Goal: Task Accomplishment & Management: Manage account settings

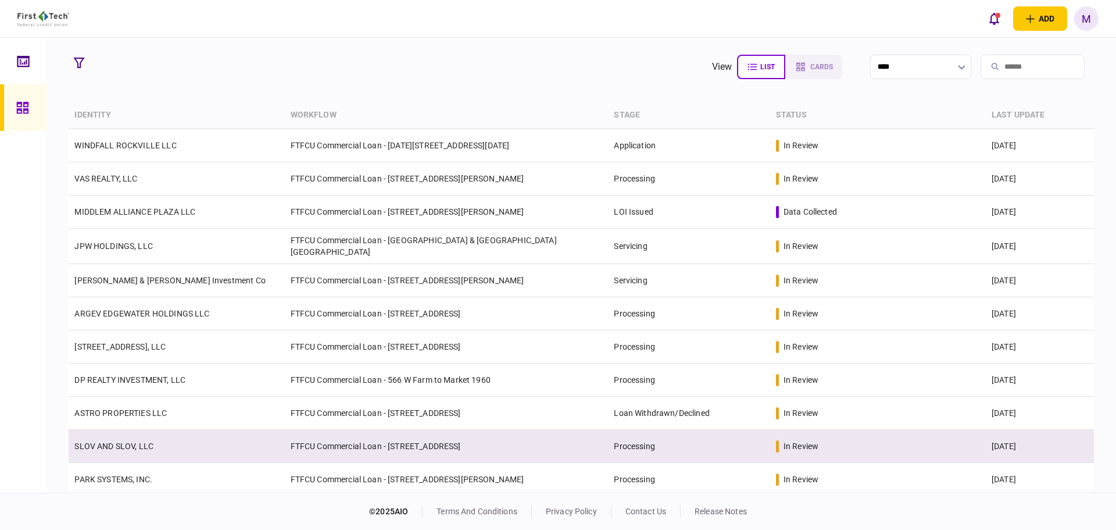
click at [144, 444] on link "SLOV AND SLOV, LLC" at bounding box center [113, 445] width 79 height 9
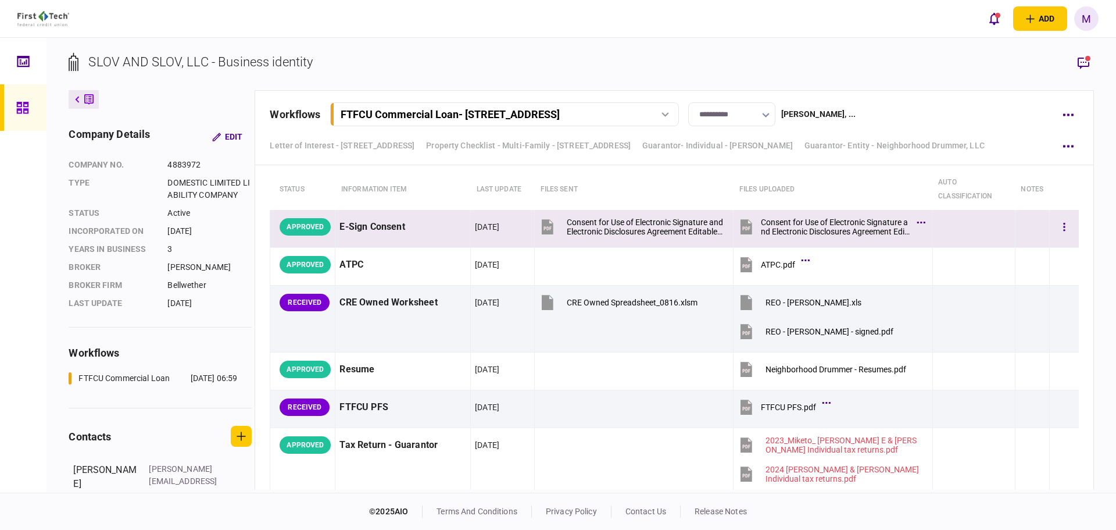
scroll to position [2171, 0]
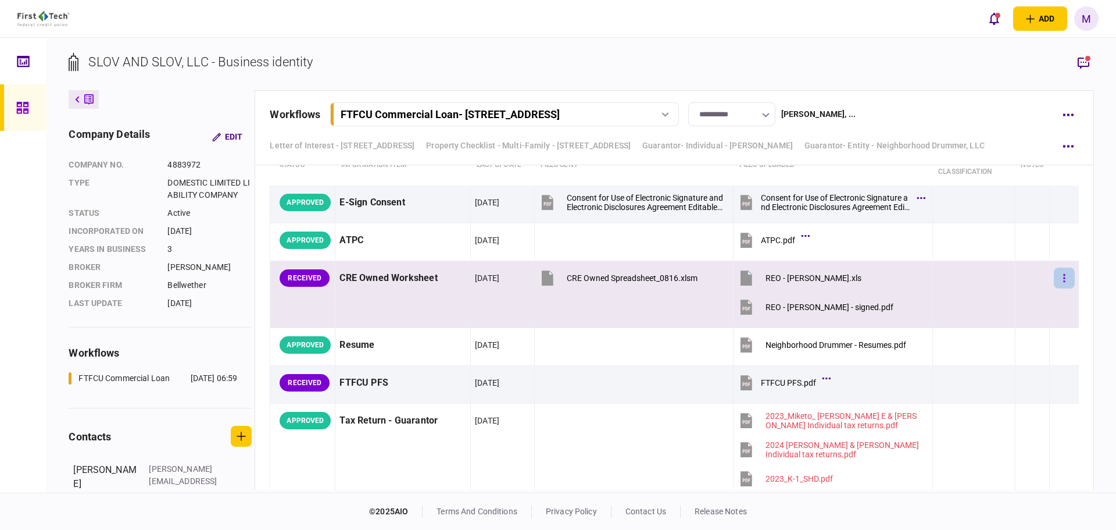
click at [1054, 284] on button "button" at bounding box center [1064, 277] width 21 height 21
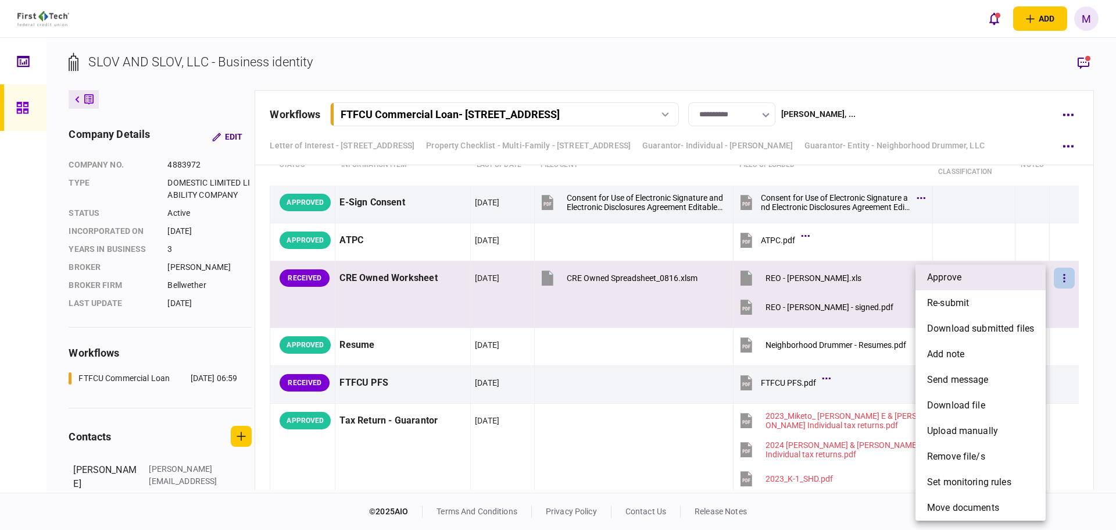
click at [955, 277] on span "approve" at bounding box center [944, 277] width 34 height 14
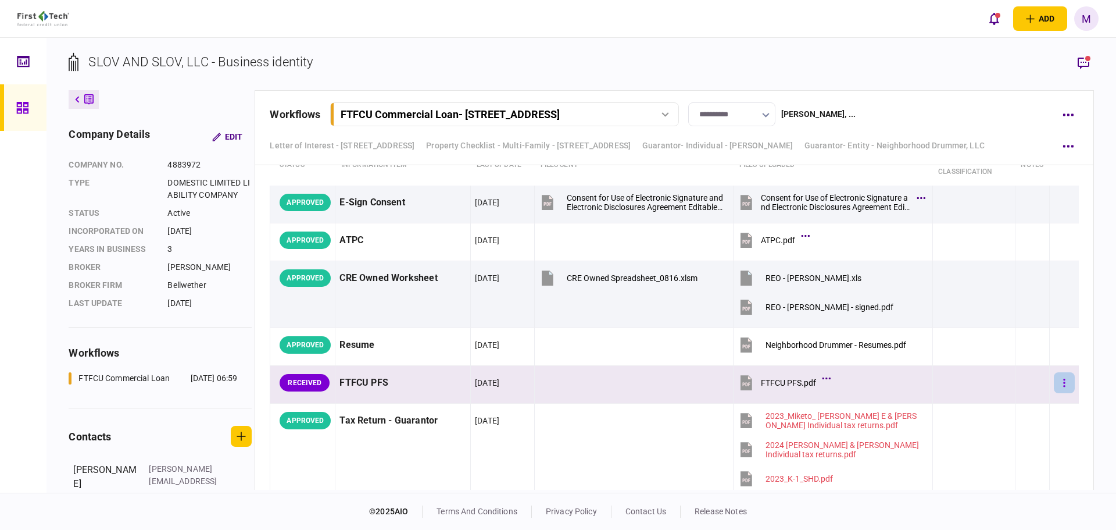
click at [1058, 375] on button "button" at bounding box center [1064, 382] width 21 height 21
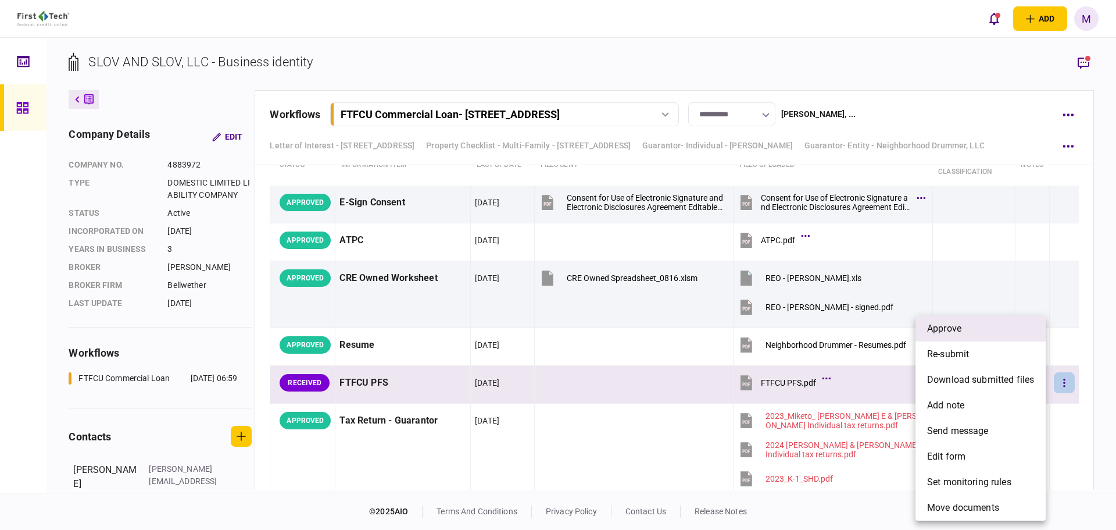
click at [937, 326] on span "approve" at bounding box center [944, 329] width 34 height 14
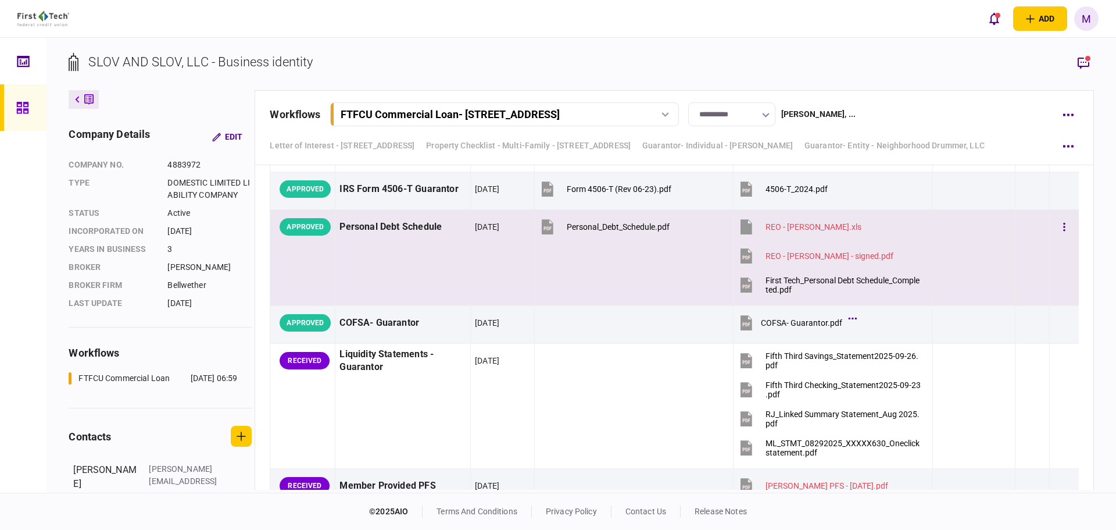
scroll to position [2849, 0]
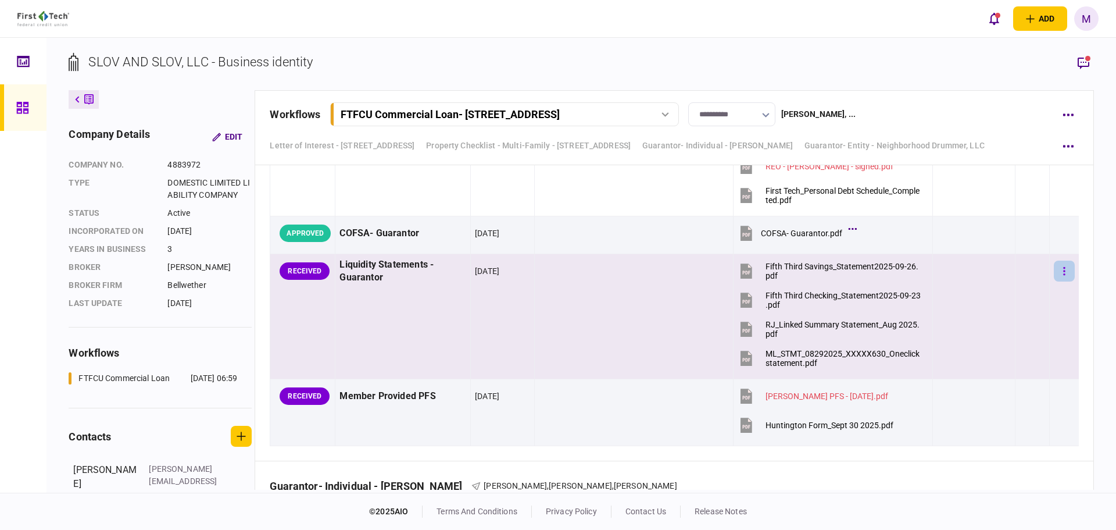
click at [1054, 273] on button "button" at bounding box center [1064, 271] width 21 height 21
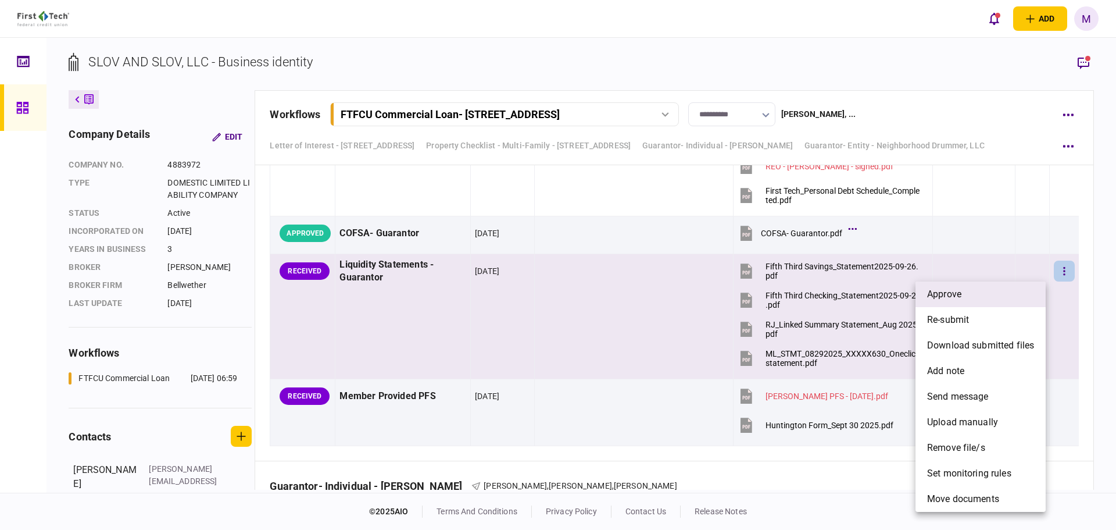
click at [994, 299] on li "approve" at bounding box center [981, 294] width 130 height 26
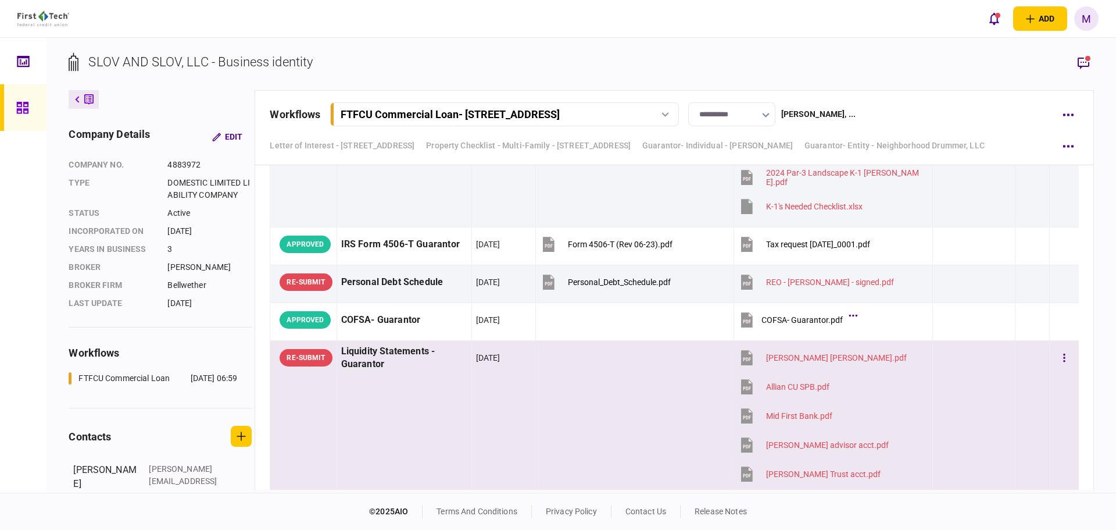
scroll to position [4884, 0]
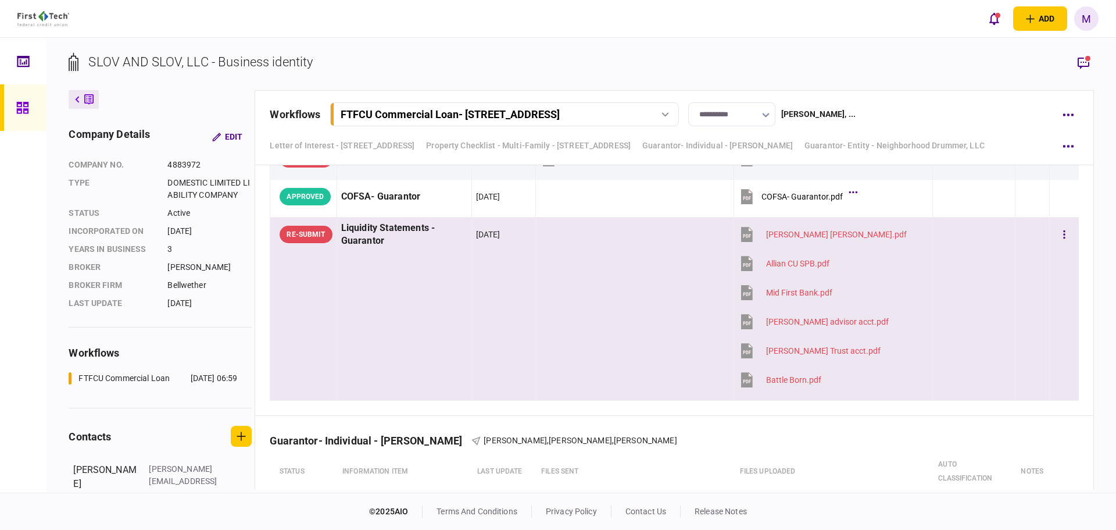
click at [536, 362] on td at bounding box center [635, 308] width 199 height 183
click at [1085, 65] on icon "button" at bounding box center [1084, 63] width 12 height 12
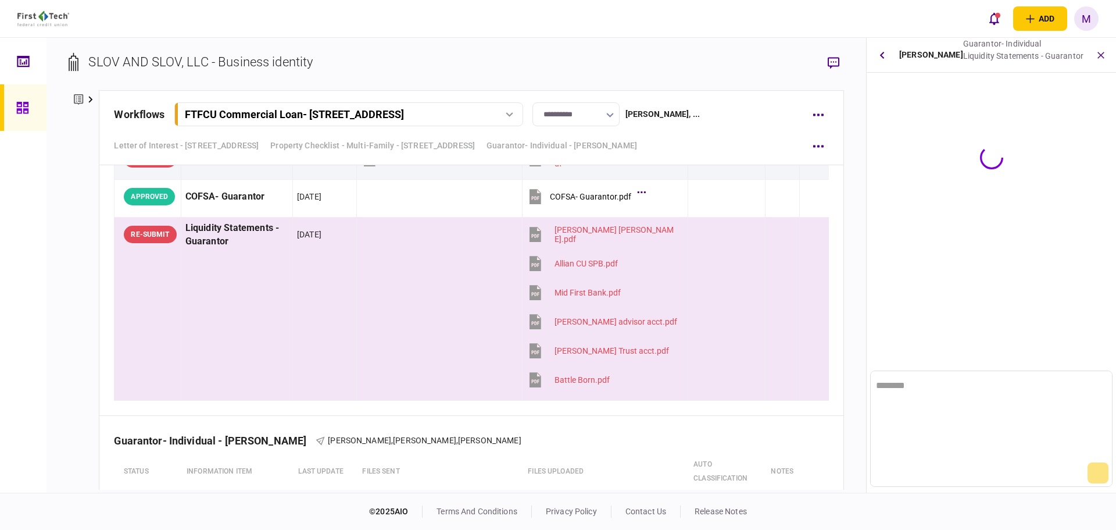
scroll to position [0, 0]
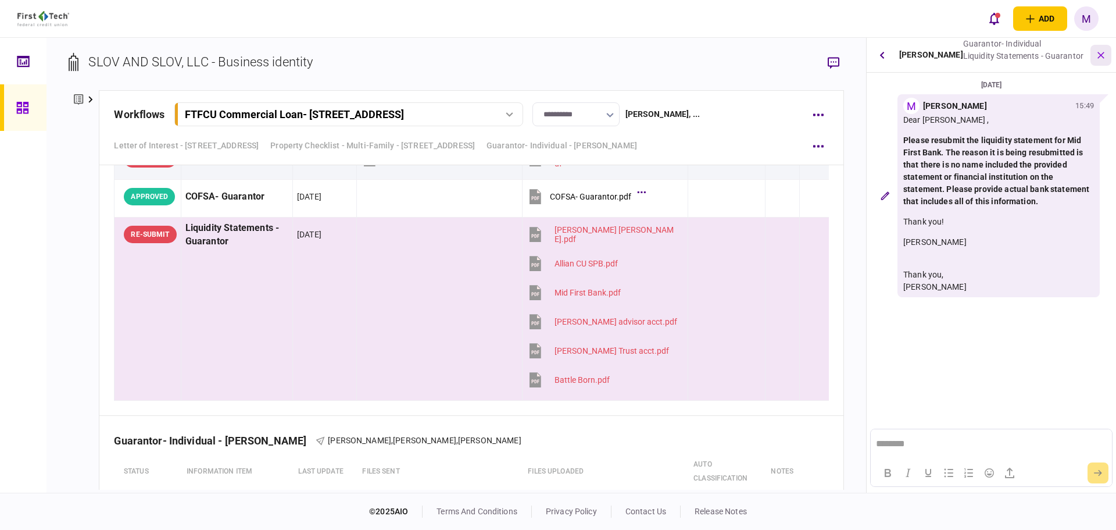
click at [1105, 52] on icon "button" at bounding box center [1101, 54] width 13 height 13
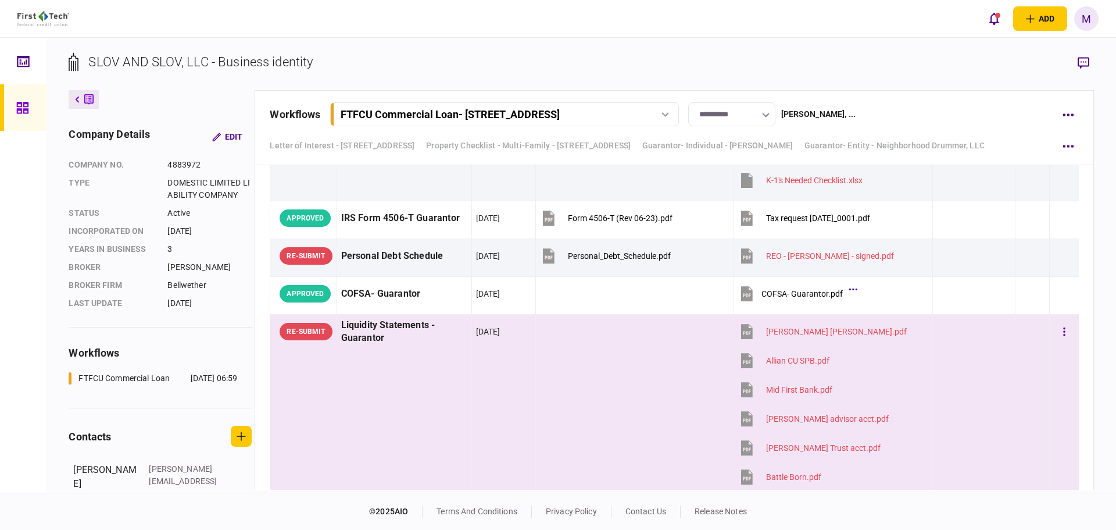
scroll to position [4749, 0]
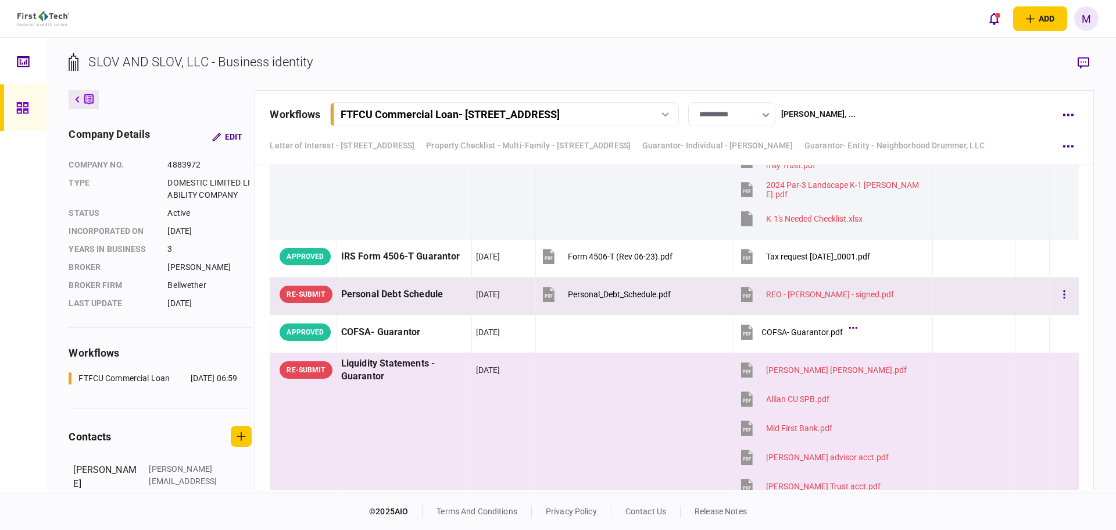
click at [431, 303] on div "Personal Debt Schedule" at bounding box center [404, 294] width 126 height 26
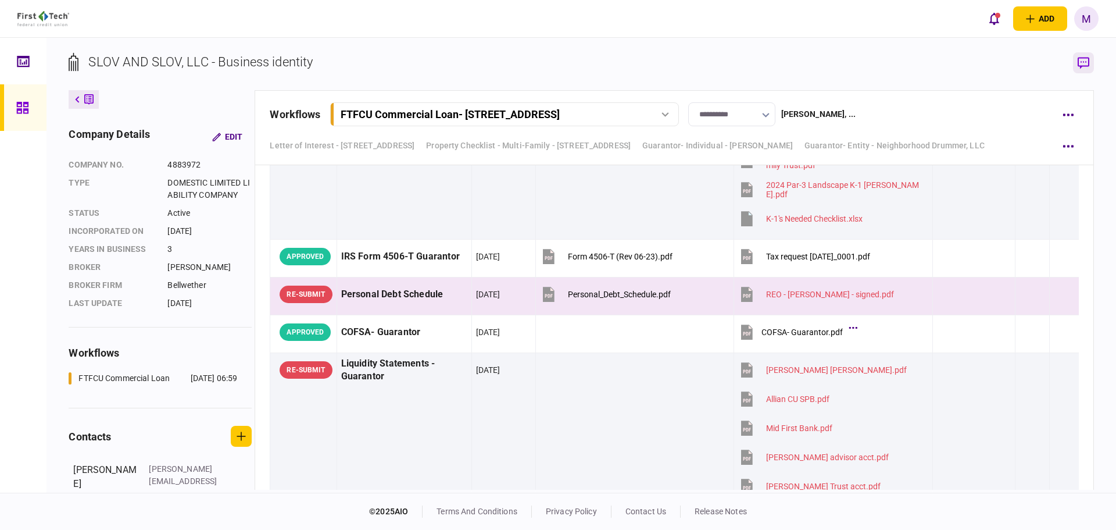
click at [1086, 66] on icon "button" at bounding box center [1084, 63] width 12 height 12
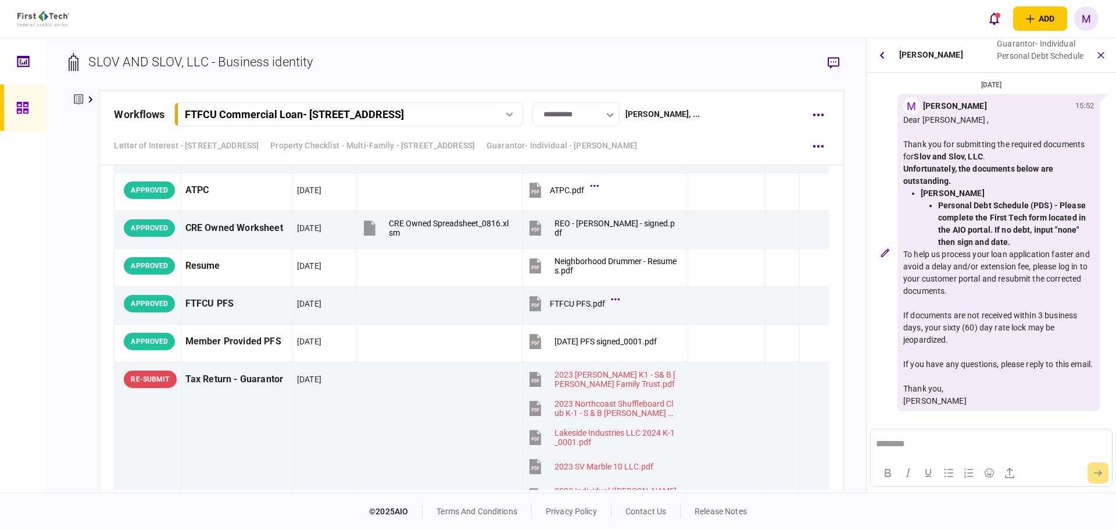
scroll to position [3271, 0]
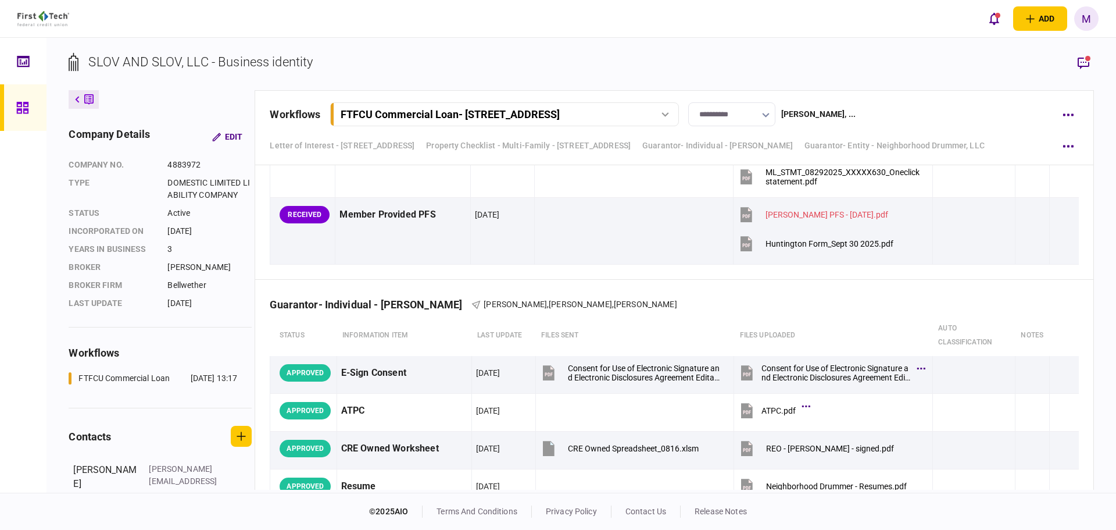
scroll to position [2985, 0]
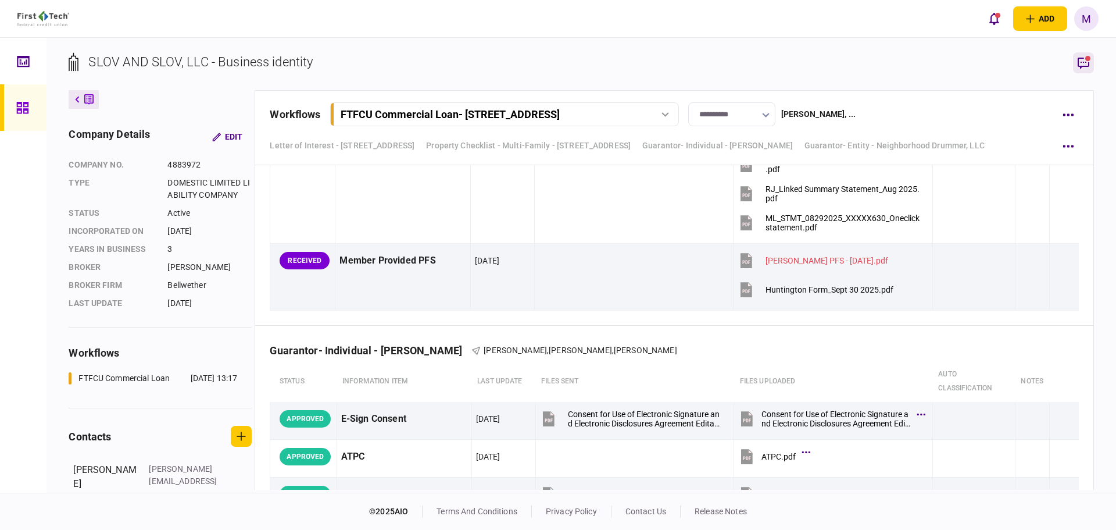
click at [1082, 64] on icon "button" at bounding box center [1084, 63] width 14 height 14
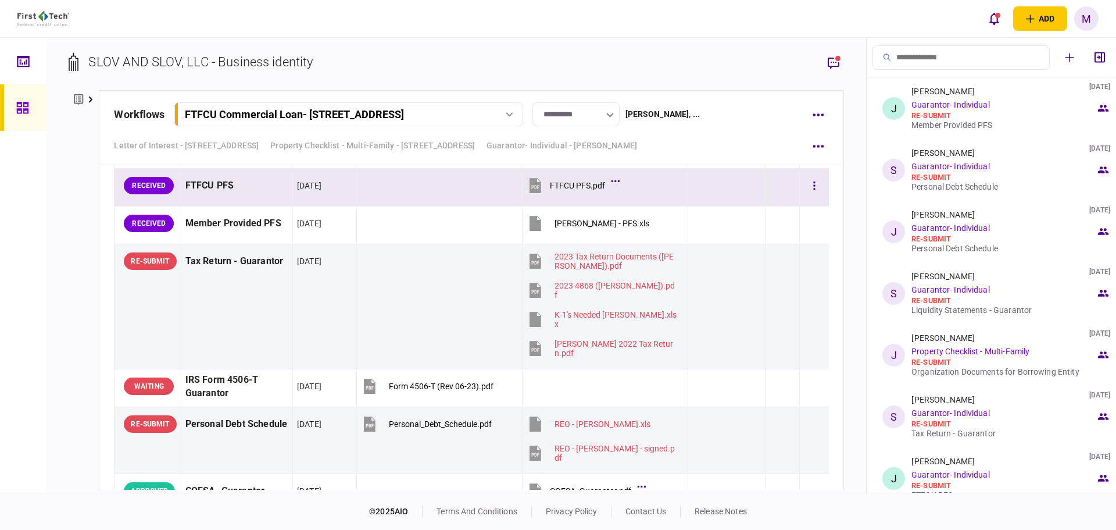
scroll to position [5442, 0]
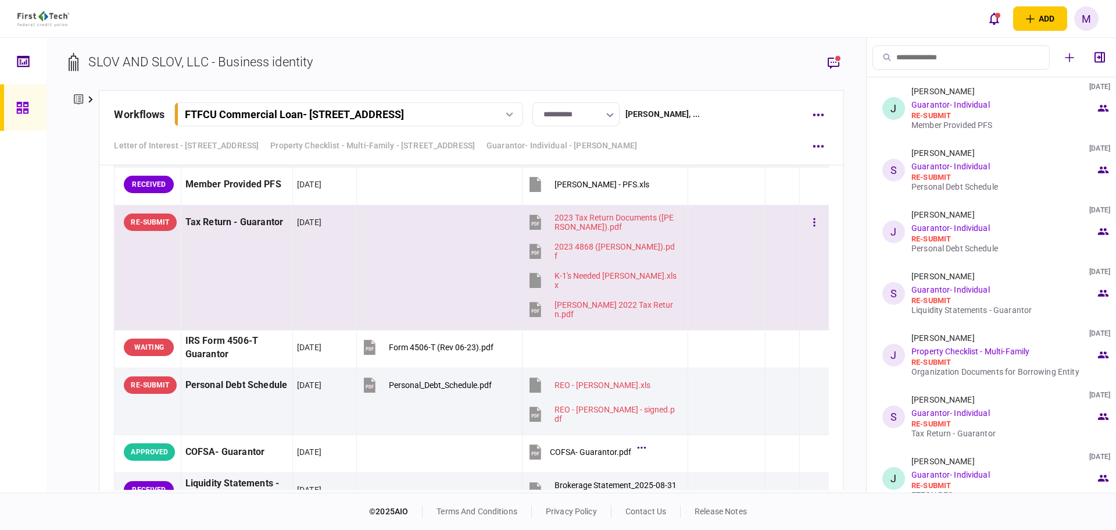
click at [443, 293] on td at bounding box center [439, 267] width 166 height 125
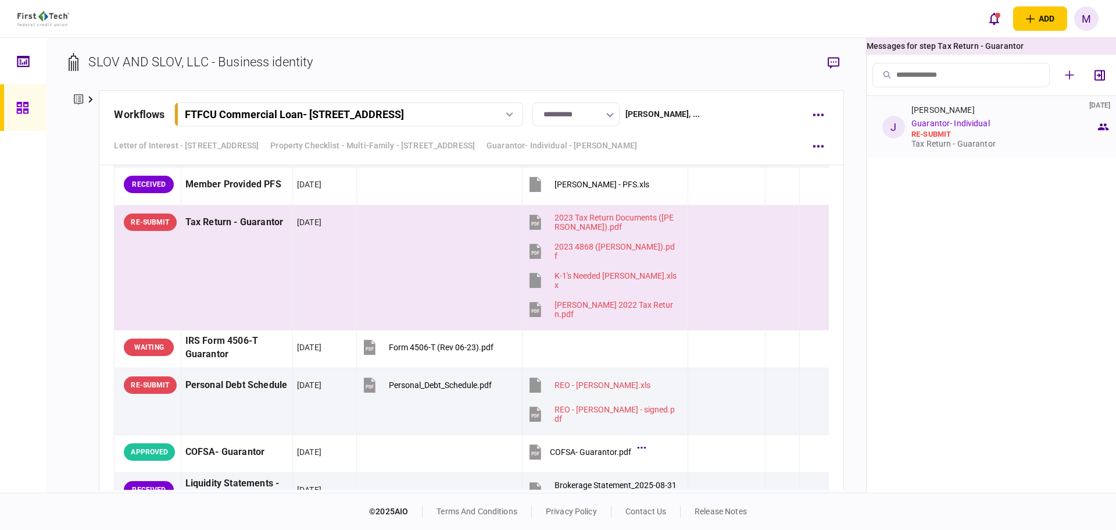
click at [931, 133] on div "re-submit" at bounding box center [1004, 134] width 184 height 9
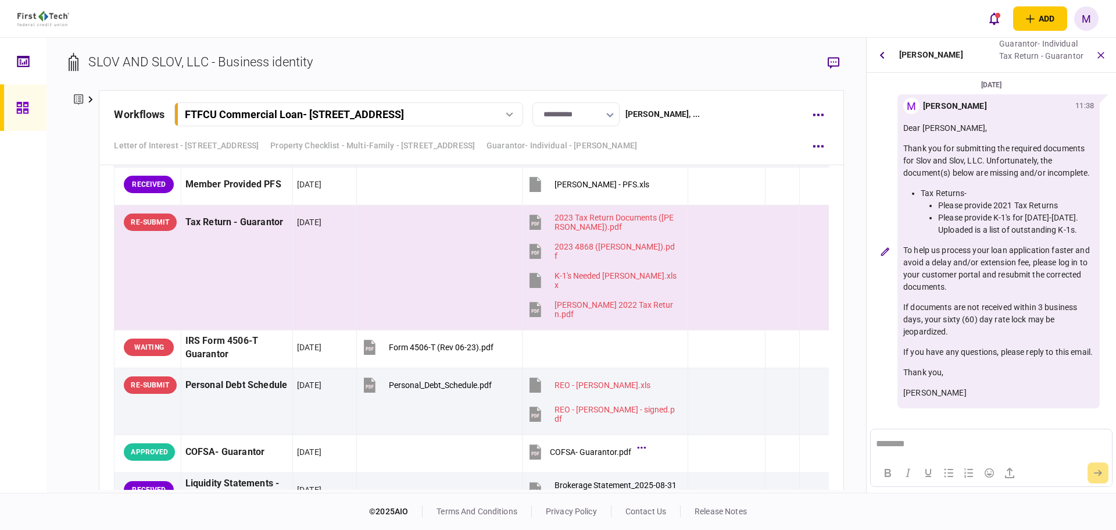
scroll to position [13, 0]
click at [881, 52] on icon "button" at bounding box center [882, 55] width 5 height 8
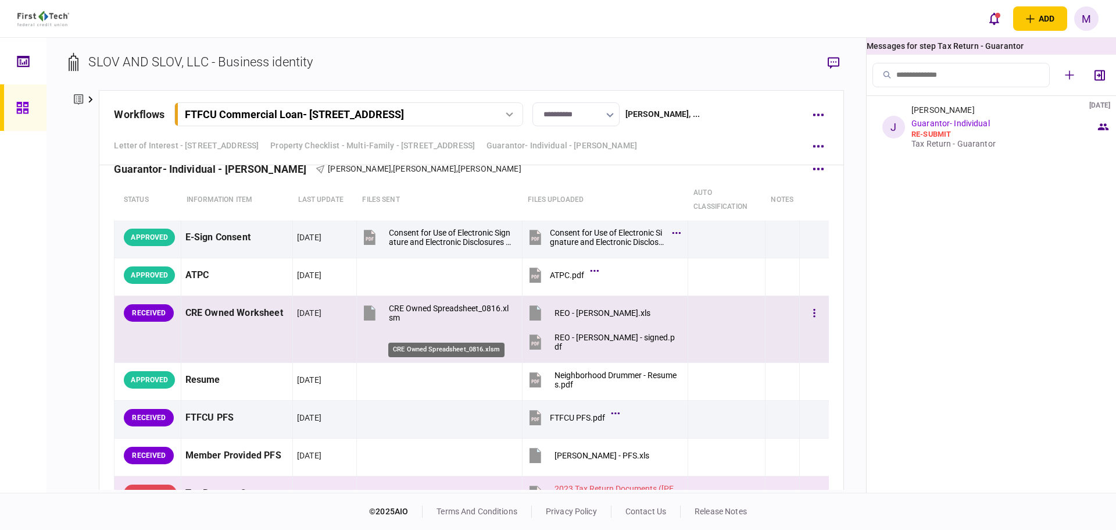
scroll to position [5035, 0]
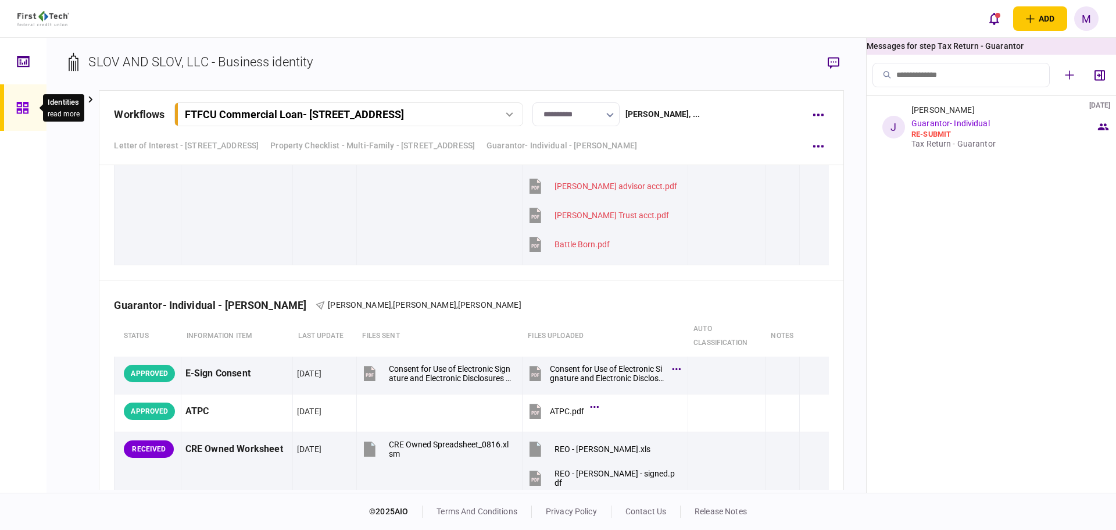
click at [27, 107] on icon at bounding box center [22, 107] width 13 height 13
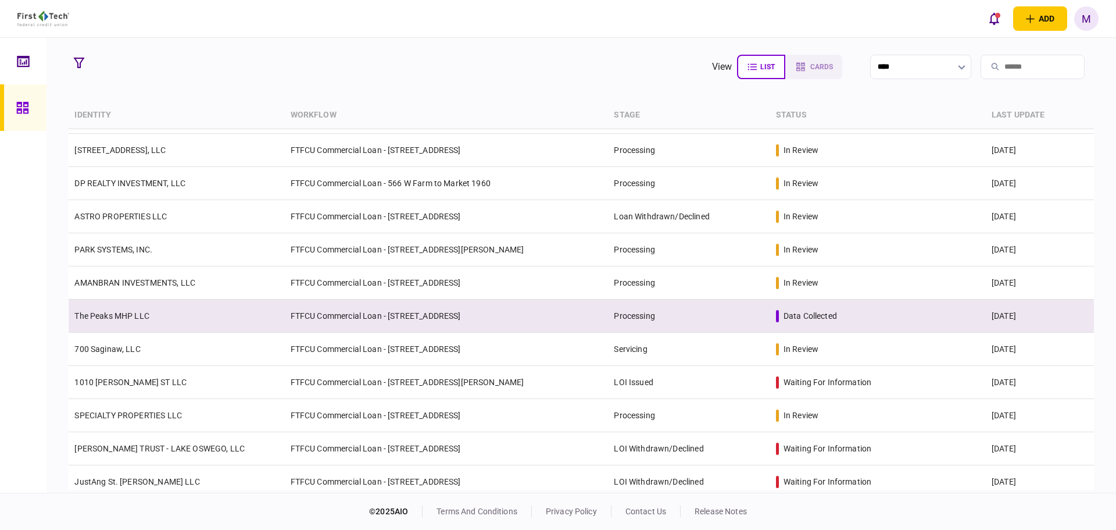
scroll to position [272, 0]
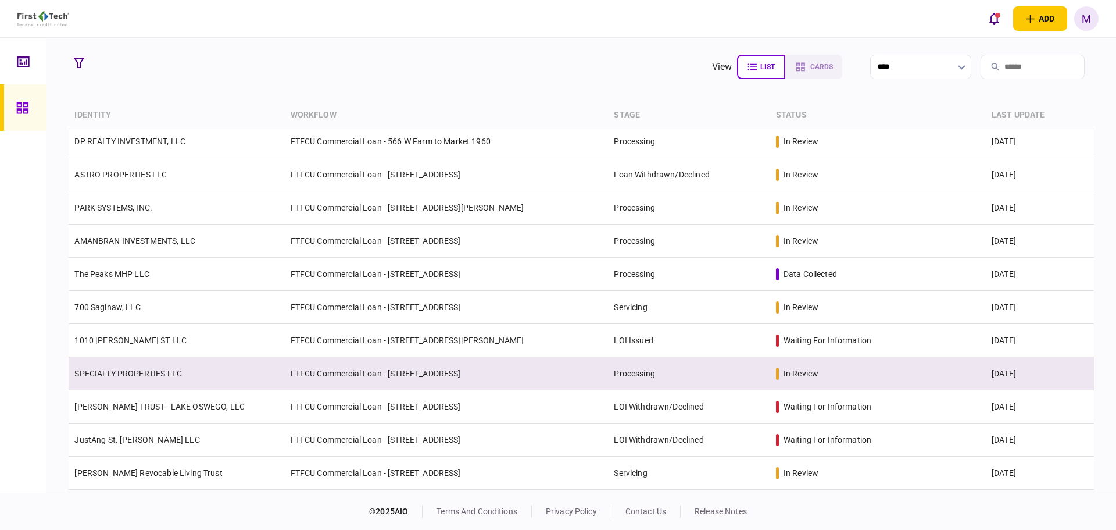
click at [258, 383] on td "SPECIALTY PROPERTIES LLC" at bounding box center [177, 373] width 216 height 33
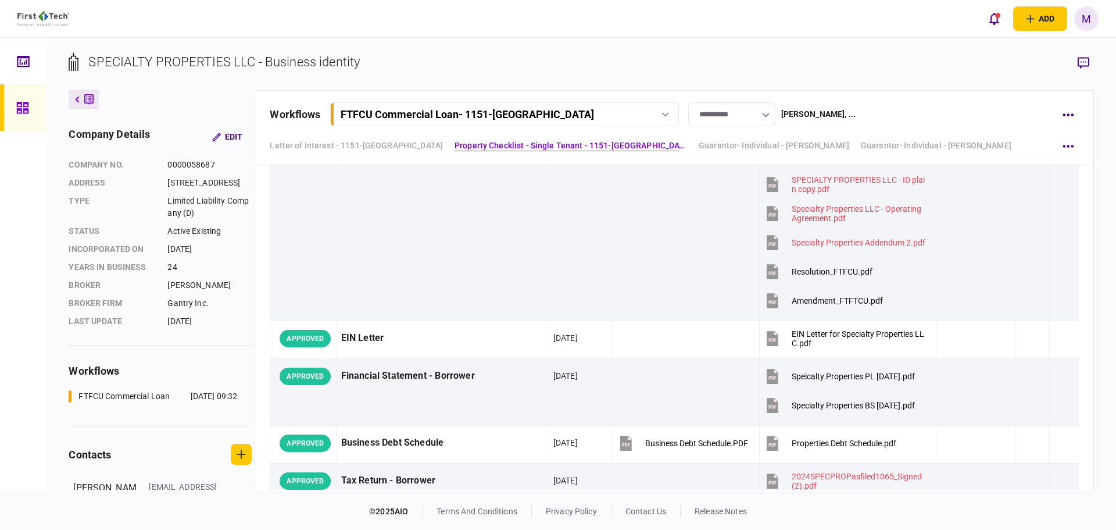
scroll to position [814, 0]
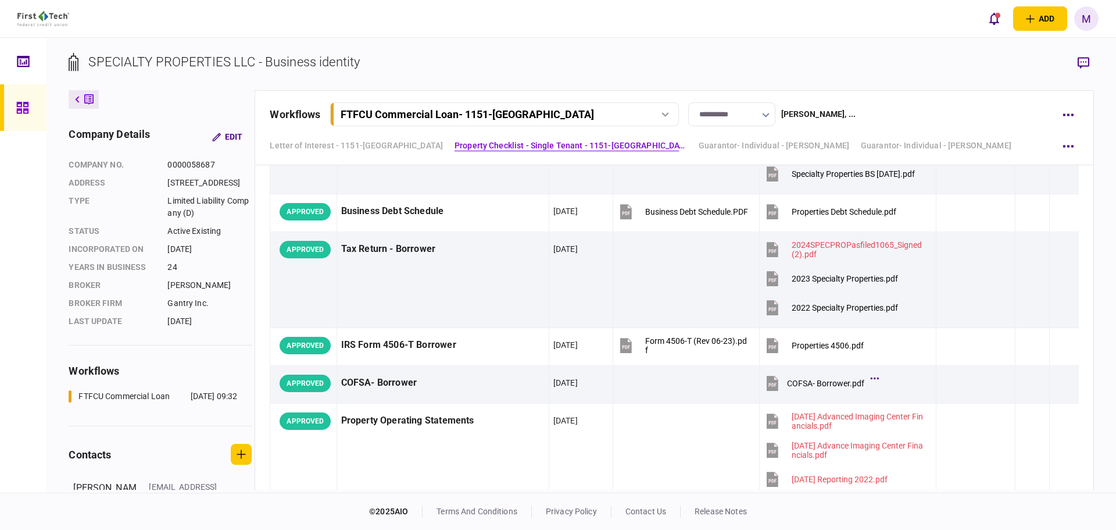
click at [935, 136] on div "Letter of Interest - 1151-B Hospital Way Pocatello Property Checklist - Single …" at bounding box center [674, 145] width 809 height 21
click at [934, 142] on link "Guarantor- Individual - [PERSON_NAME]" at bounding box center [936, 146] width 151 height 12
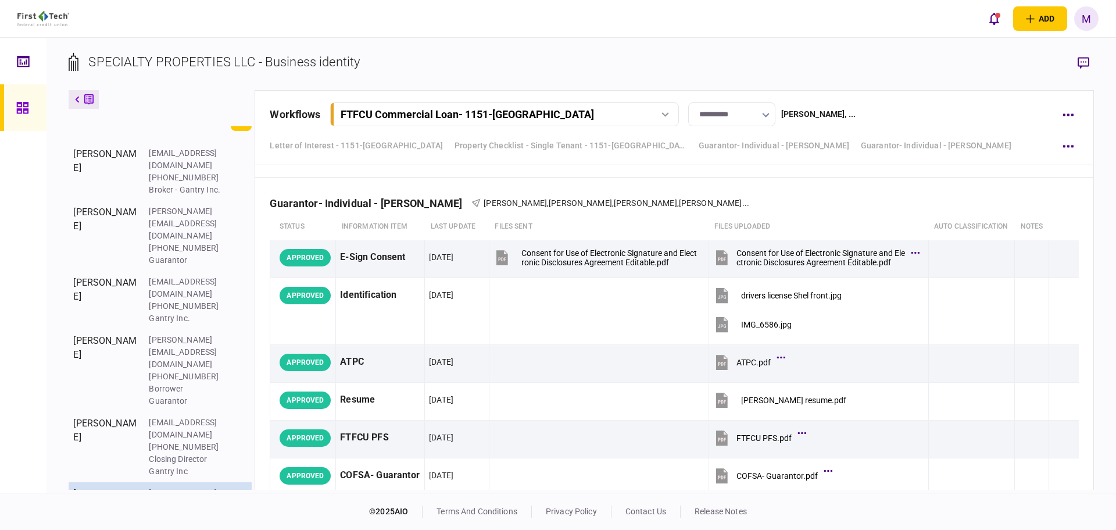
scroll to position [419, 0]
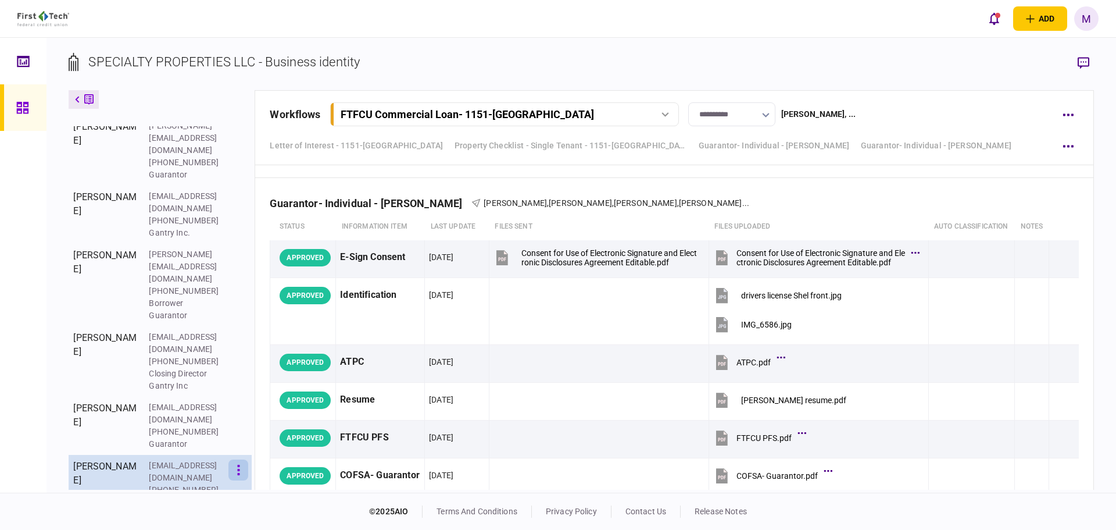
click at [242, 459] on button "button" at bounding box center [239, 469] width 20 height 21
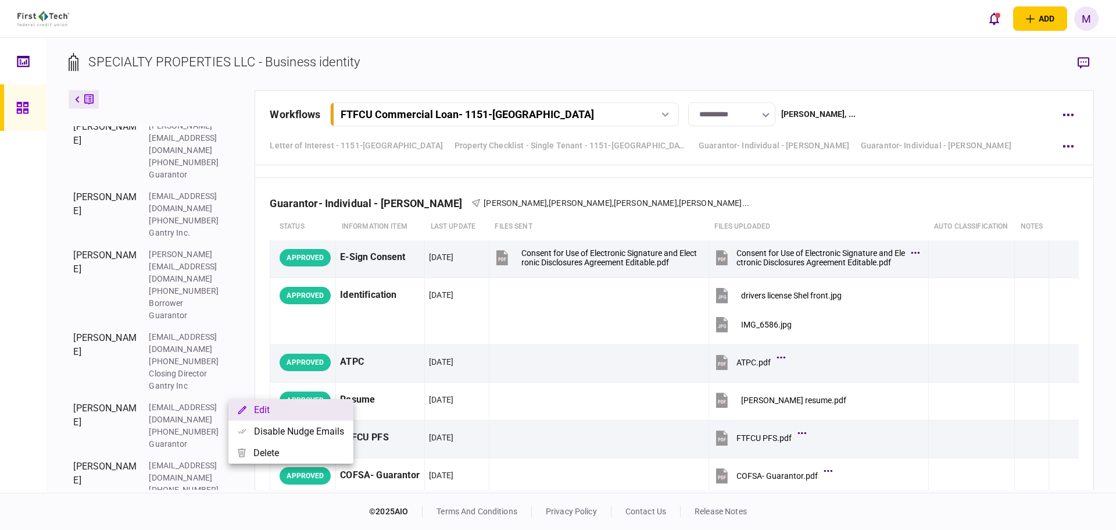
click at [272, 415] on button "Edit" at bounding box center [291, 410] width 125 height 22
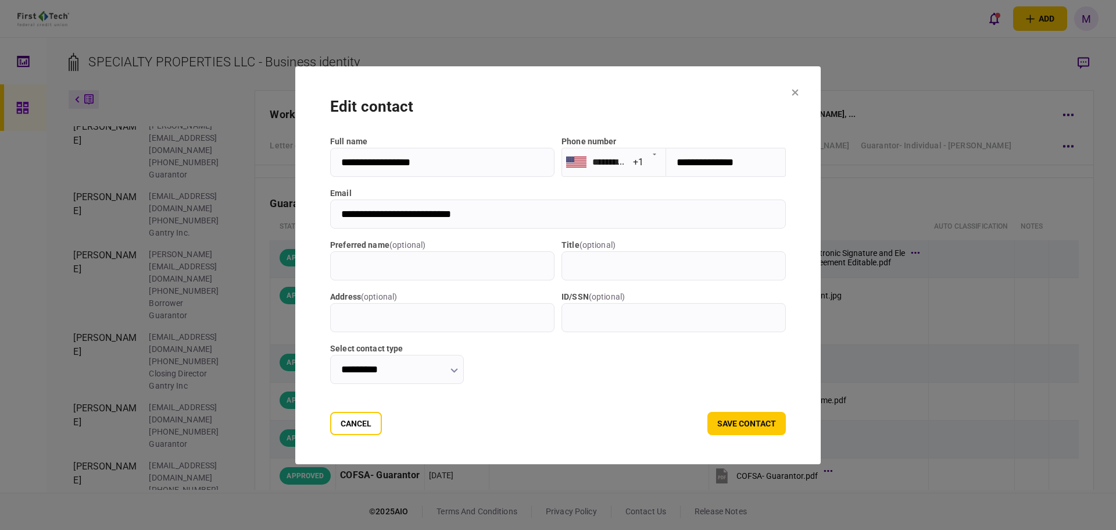
drag, startPoint x: 477, startPoint y: 215, endPoint x: 305, endPoint y: 217, distance: 172.1
click at [305, 218] on section "**********" at bounding box center [558, 265] width 526 height 398
drag, startPoint x: 758, startPoint y: 164, endPoint x: 668, endPoint y: 160, distance: 90.2
click at [668, 160] on input "**********" at bounding box center [726, 162] width 120 height 29
click at [799, 93] on icon at bounding box center [795, 92] width 7 height 7
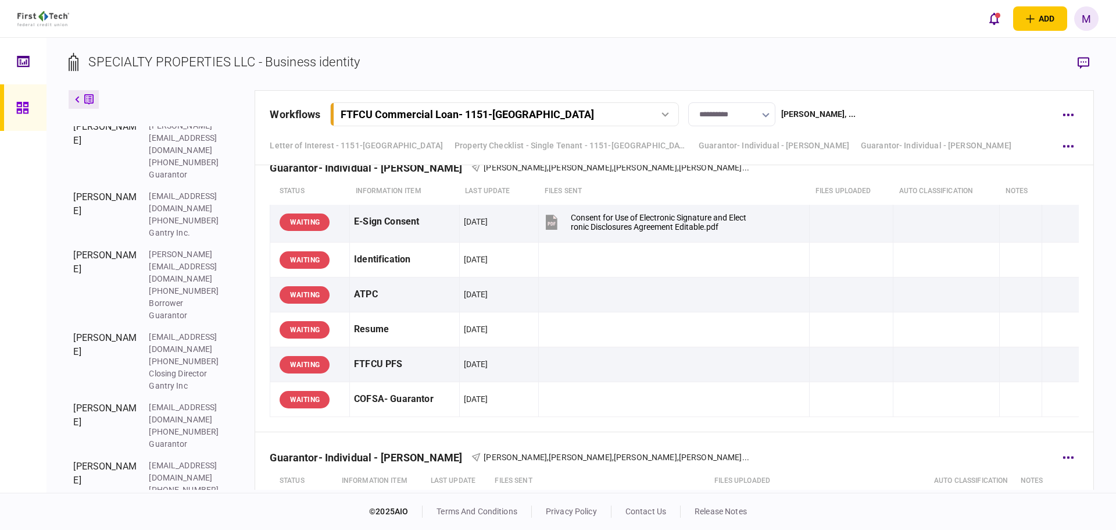
scroll to position [5435, 0]
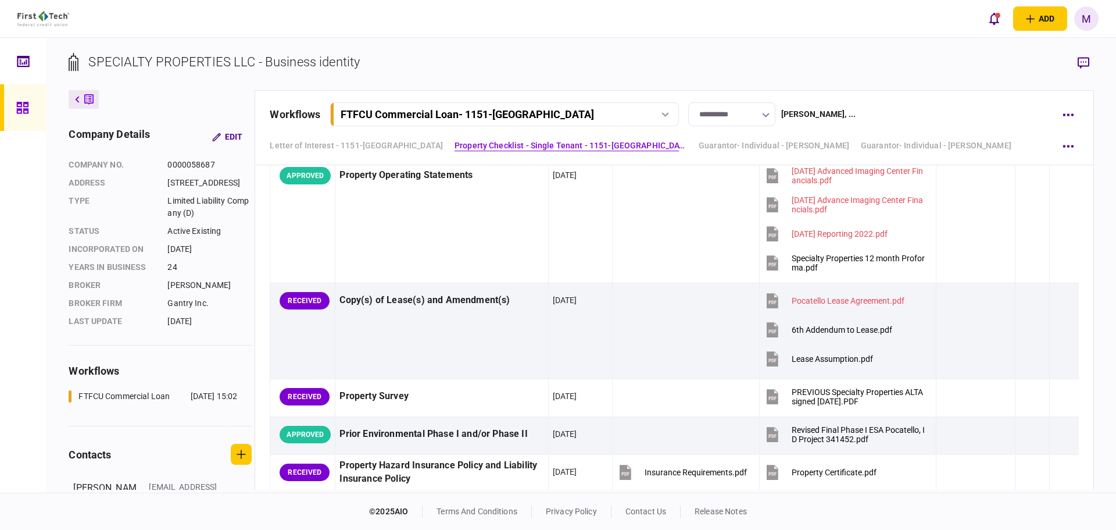
scroll to position [1086, 0]
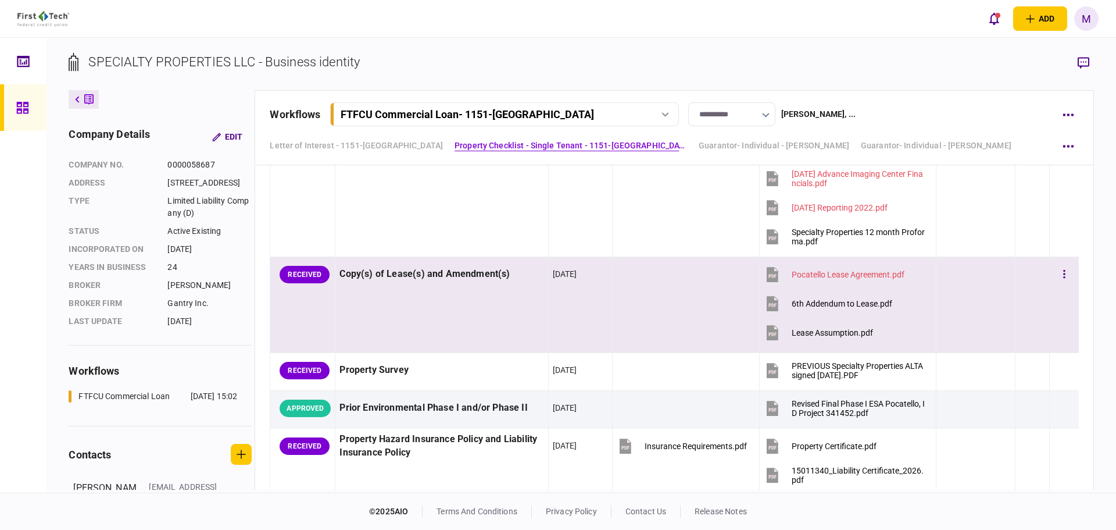
click at [769, 303] on icon at bounding box center [773, 303] width 12 height 15
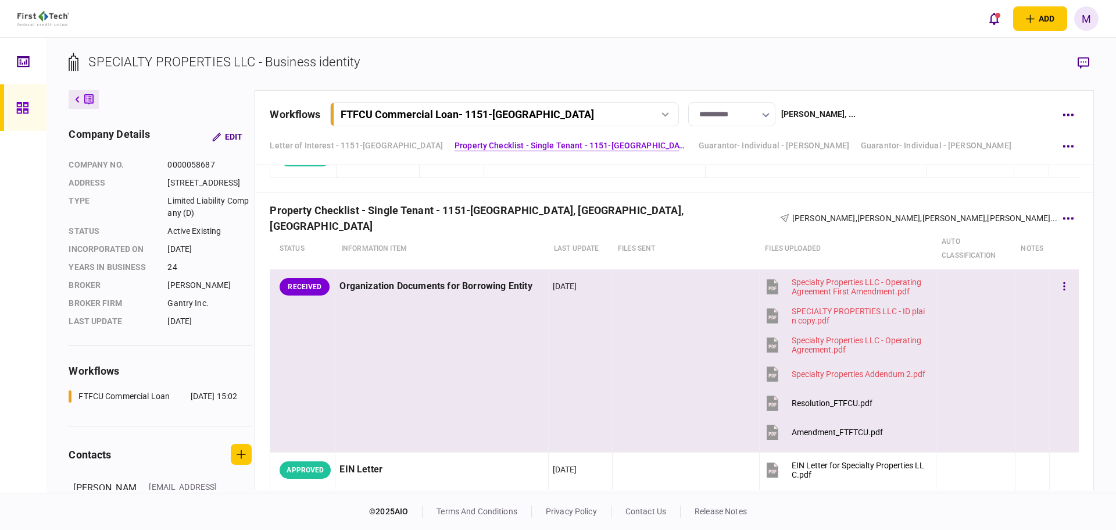
scroll to position [543, 0]
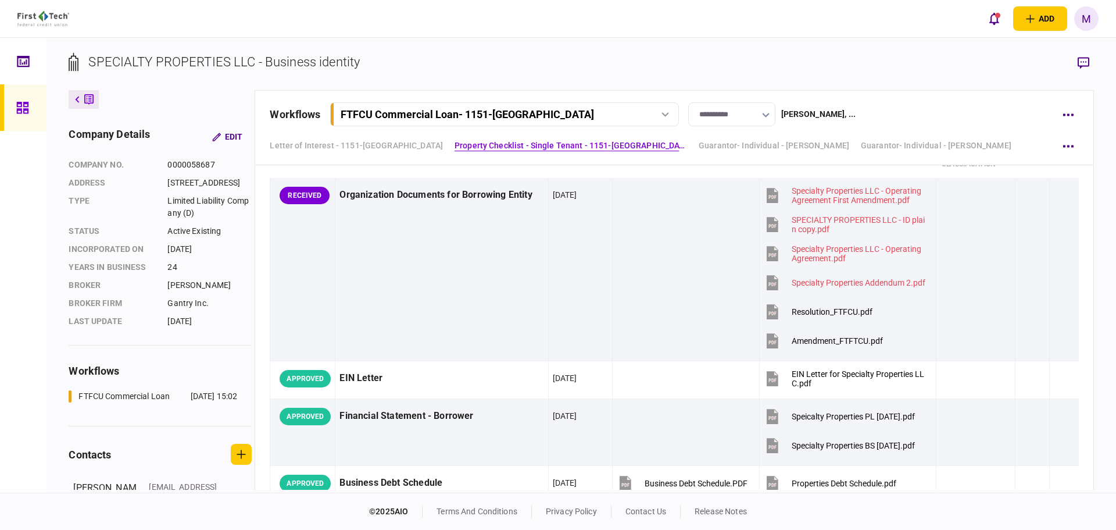
click at [13, 95] on link at bounding box center [23, 107] width 47 height 47
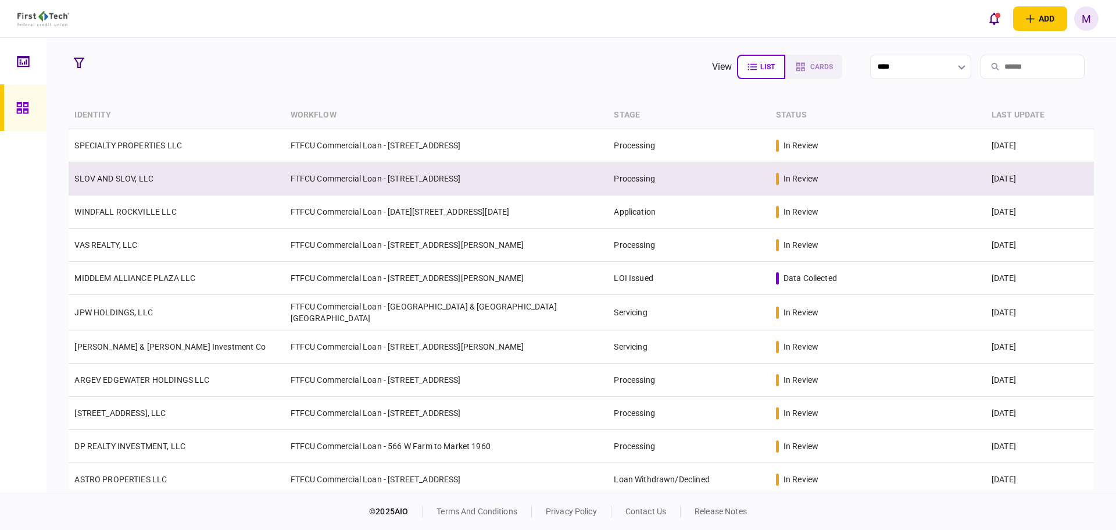
click at [159, 185] on td "SLOV AND SLOV, LLC" at bounding box center [177, 178] width 216 height 33
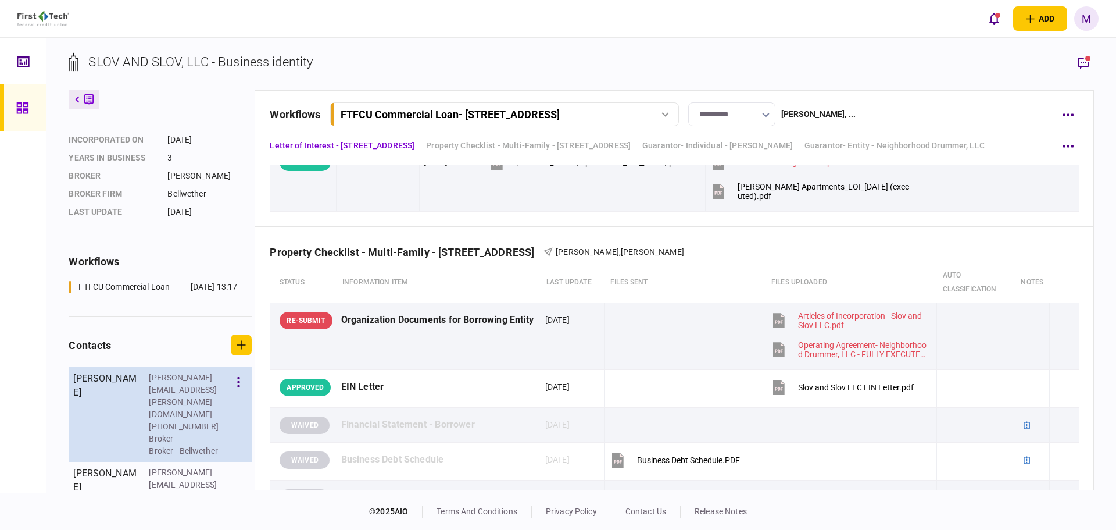
scroll to position [135, 0]
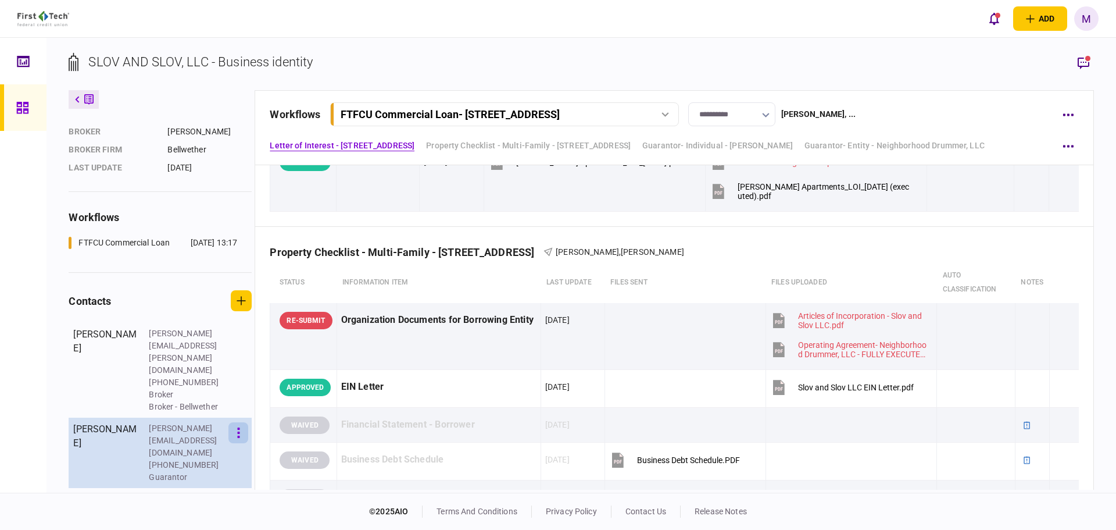
click at [235, 422] on button "button" at bounding box center [239, 432] width 20 height 21
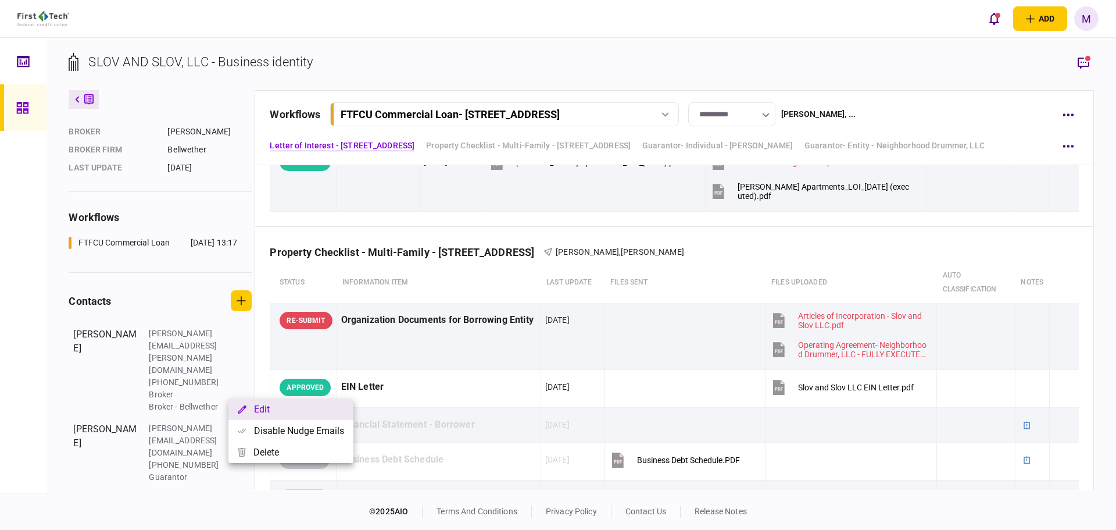
click at [286, 415] on button "Edit" at bounding box center [291, 409] width 125 height 22
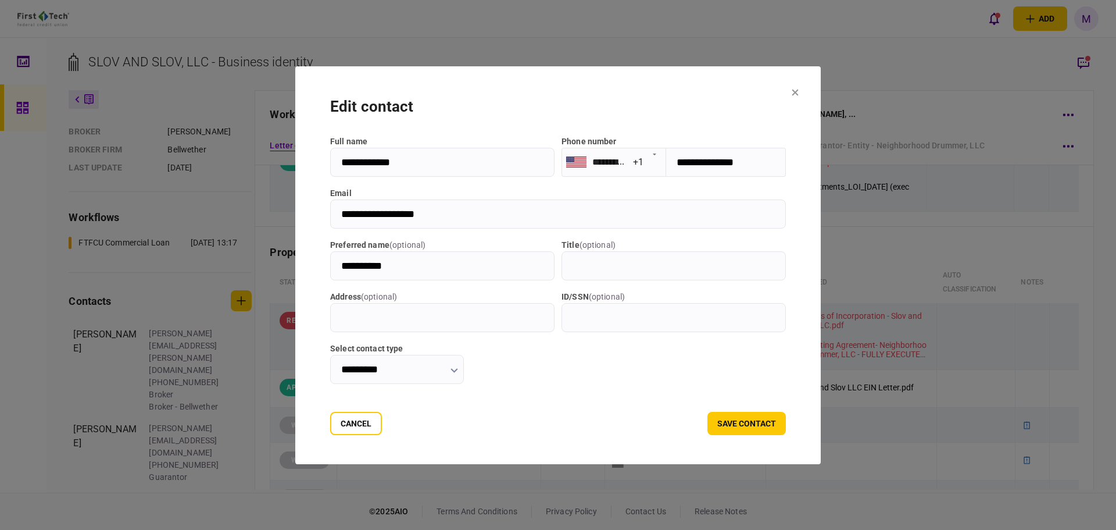
drag, startPoint x: 444, startPoint y: 218, endPoint x: 296, endPoint y: 217, distance: 148.3
click at [296, 217] on section "**********" at bounding box center [558, 265] width 526 height 398
drag, startPoint x: 812, startPoint y: 90, endPoint x: 330, endPoint y: 338, distance: 542.5
click at [799, 90] on icon at bounding box center [795, 92] width 7 height 7
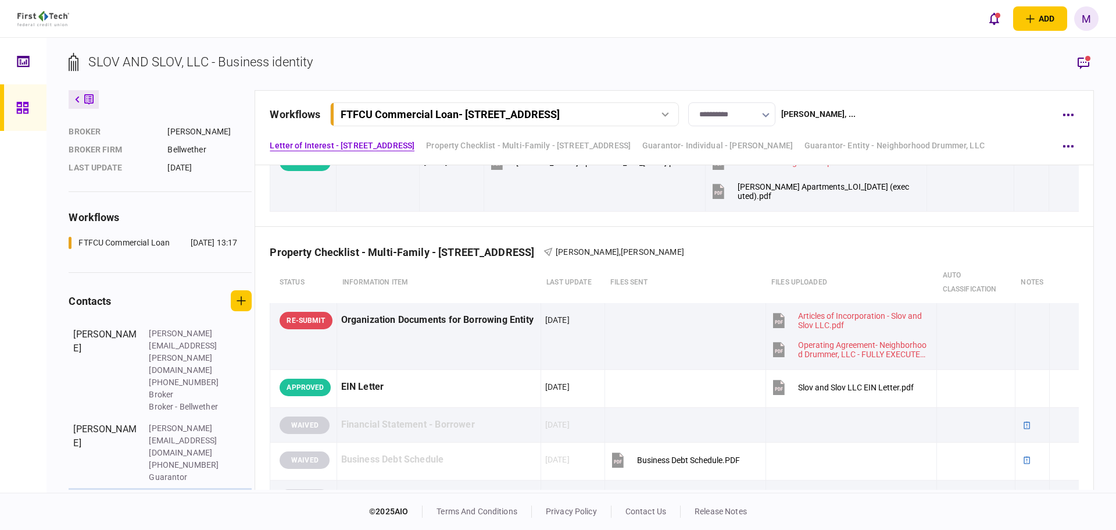
click at [238, 498] on icon "button" at bounding box center [238, 503] width 2 height 10
click at [302, 460] on button "Edit" at bounding box center [291, 455] width 125 height 22
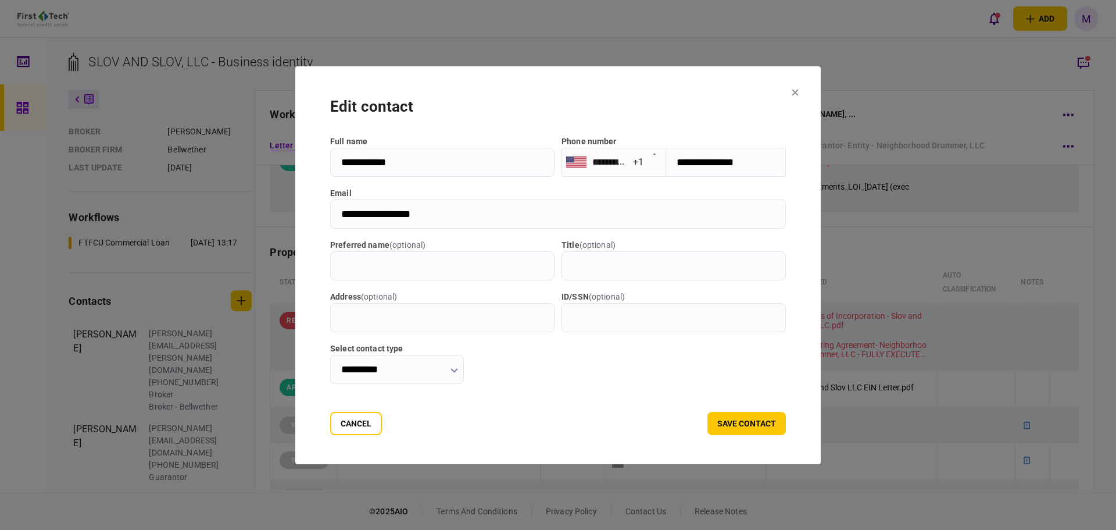
drag, startPoint x: 361, startPoint y: 222, endPoint x: 311, endPoint y: 222, distance: 50.0
click at [311, 222] on section "**********" at bounding box center [558, 265] width 526 height 398
click at [346, 434] on button "Cancel" at bounding box center [356, 423] width 52 height 23
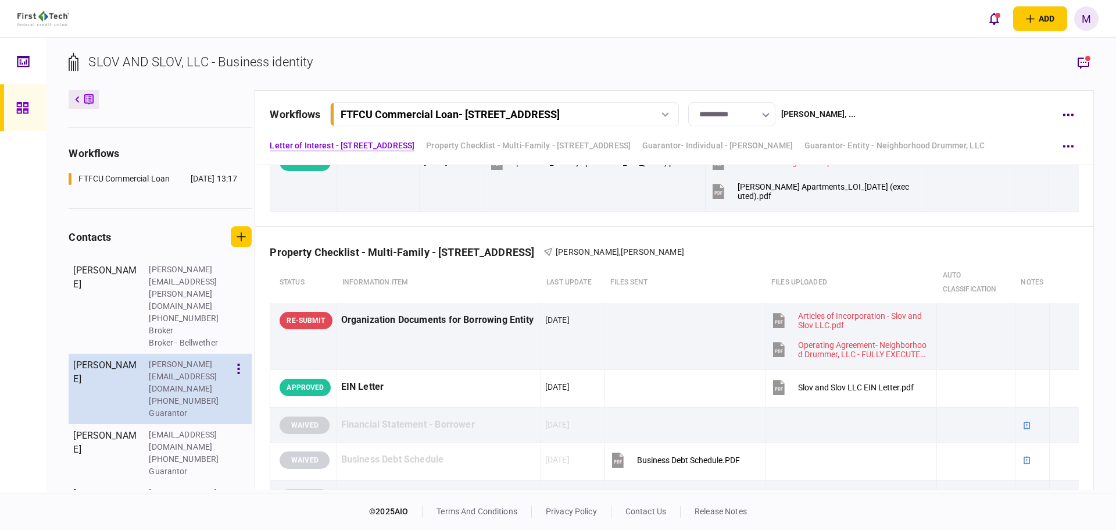
scroll to position [227, 0]
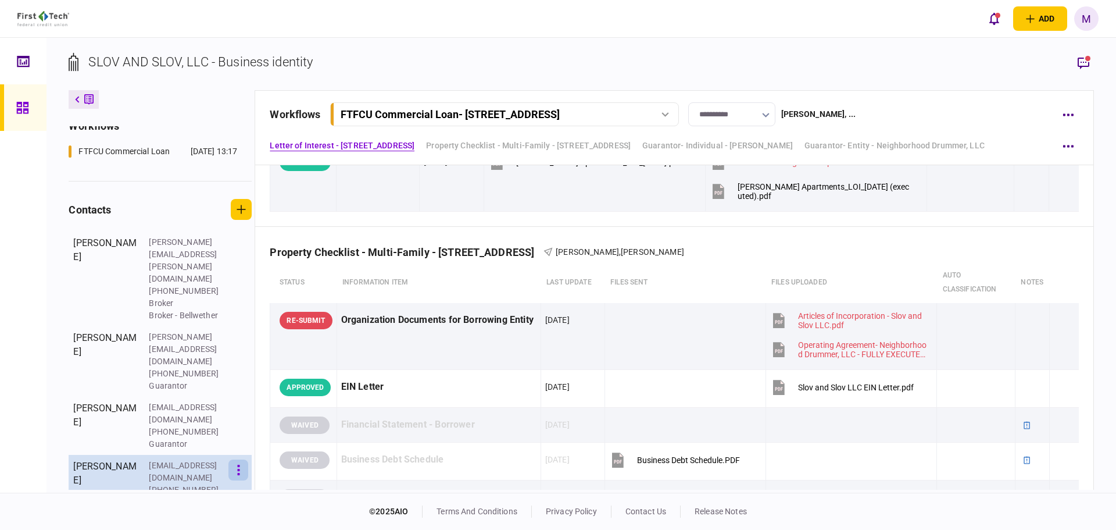
click at [237, 465] on icon "button" at bounding box center [238, 470] width 3 height 11
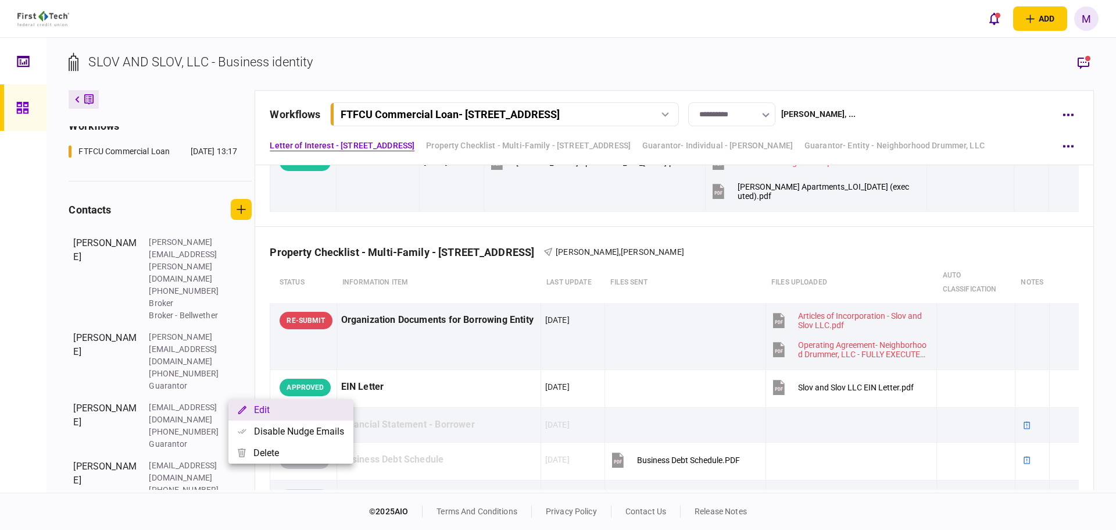
click at [265, 411] on button "Edit" at bounding box center [291, 410] width 125 height 22
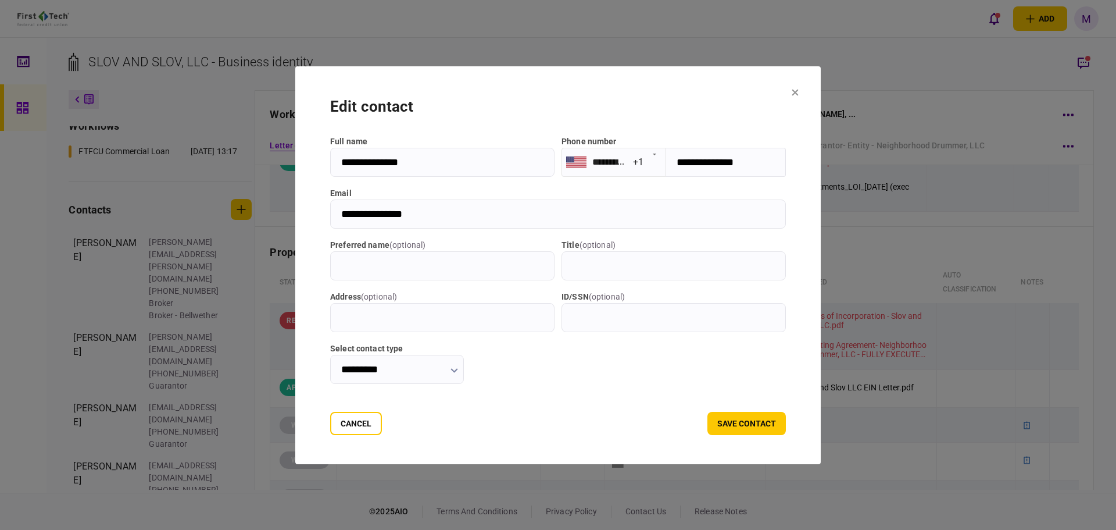
drag, startPoint x: 415, startPoint y: 216, endPoint x: 288, endPoint y: 213, distance: 126.8
click at [295, 214] on section "**********" at bounding box center [558, 265] width 526 height 398
click at [338, 419] on button "Cancel" at bounding box center [356, 423] width 52 height 23
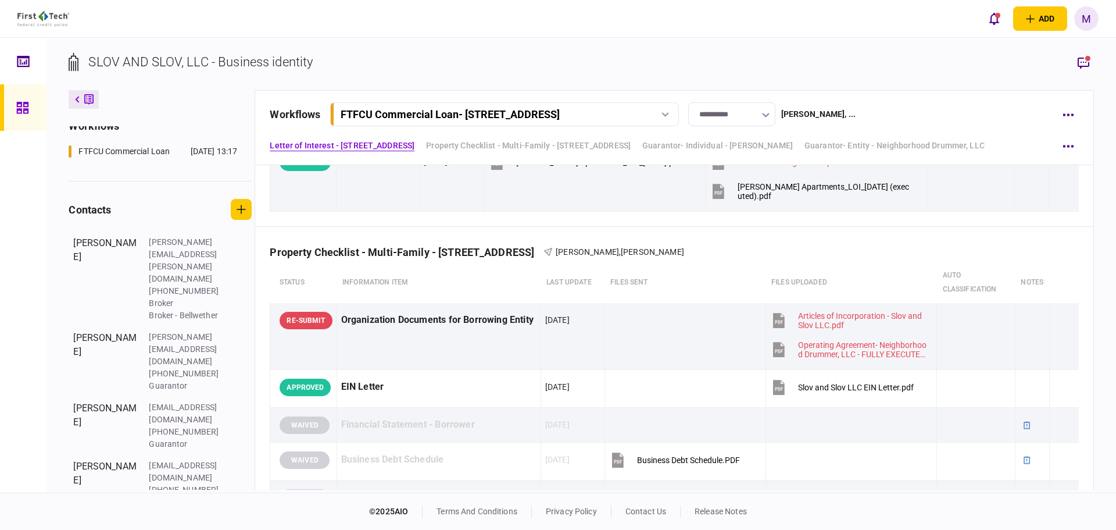
click at [241, 518] on button "button" at bounding box center [239, 528] width 20 height 21
click at [252, 455] on button "Edit" at bounding box center [291, 456] width 125 height 22
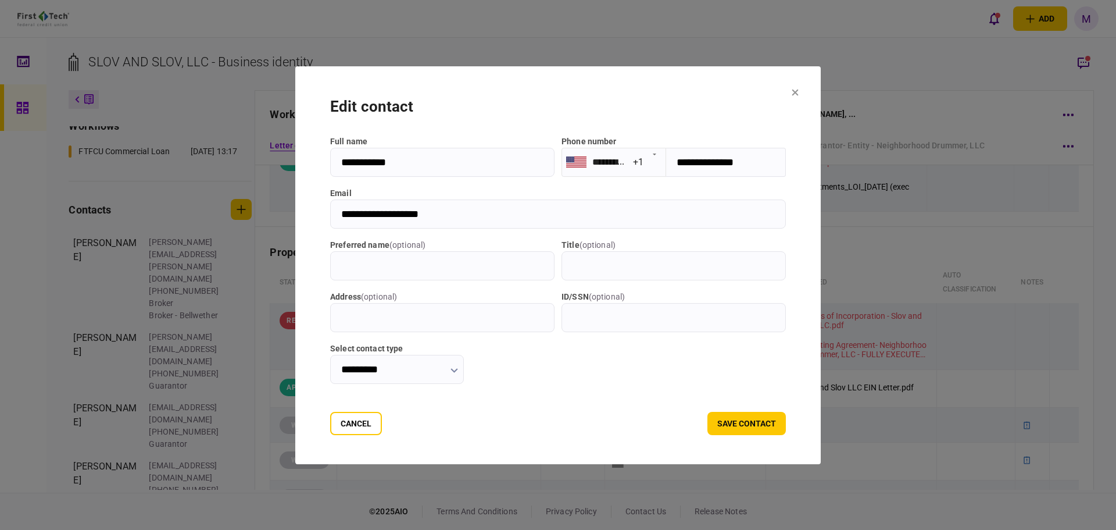
drag, startPoint x: 440, startPoint y: 212, endPoint x: 273, endPoint y: 213, distance: 166.9
click at [273, 213] on div "**********" at bounding box center [558, 265] width 1116 height 530
click at [807, 88] on section "**********" at bounding box center [558, 265] width 526 height 398
click at [799, 95] on icon at bounding box center [796, 92] width 6 height 6
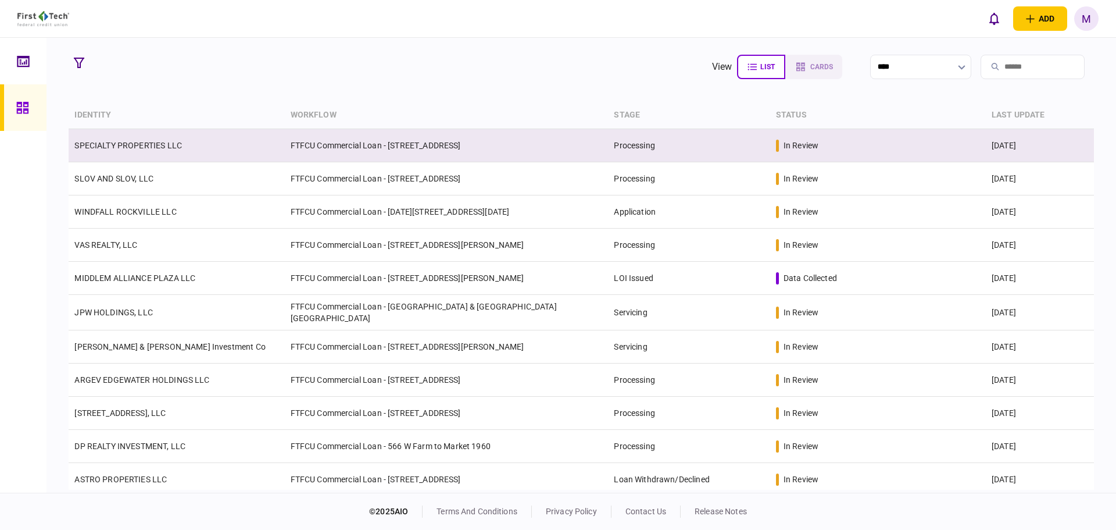
click at [270, 154] on td "SPECIALTY PROPERTIES LLC" at bounding box center [177, 145] width 216 height 33
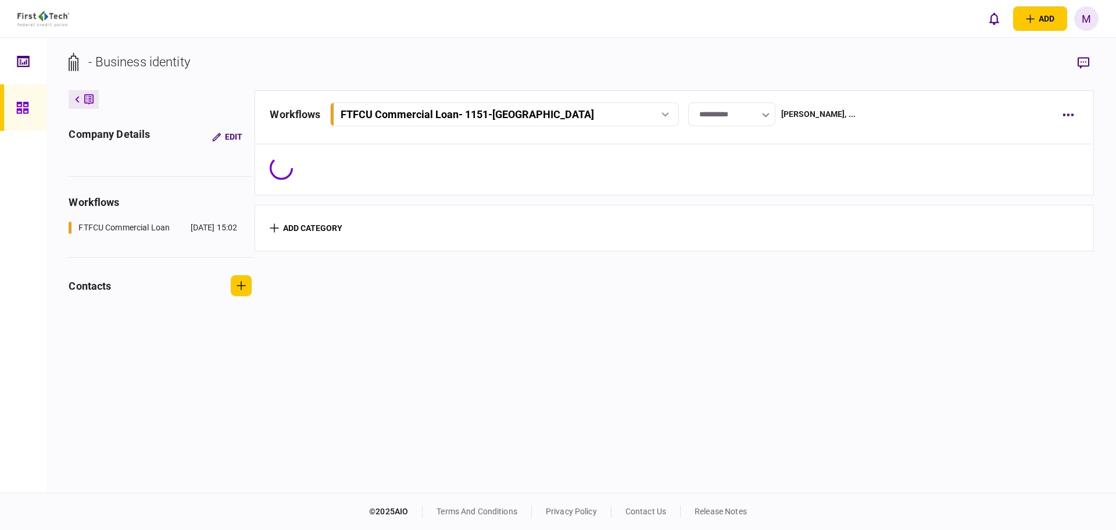
click at [36, 95] on link at bounding box center [23, 107] width 47 height 47
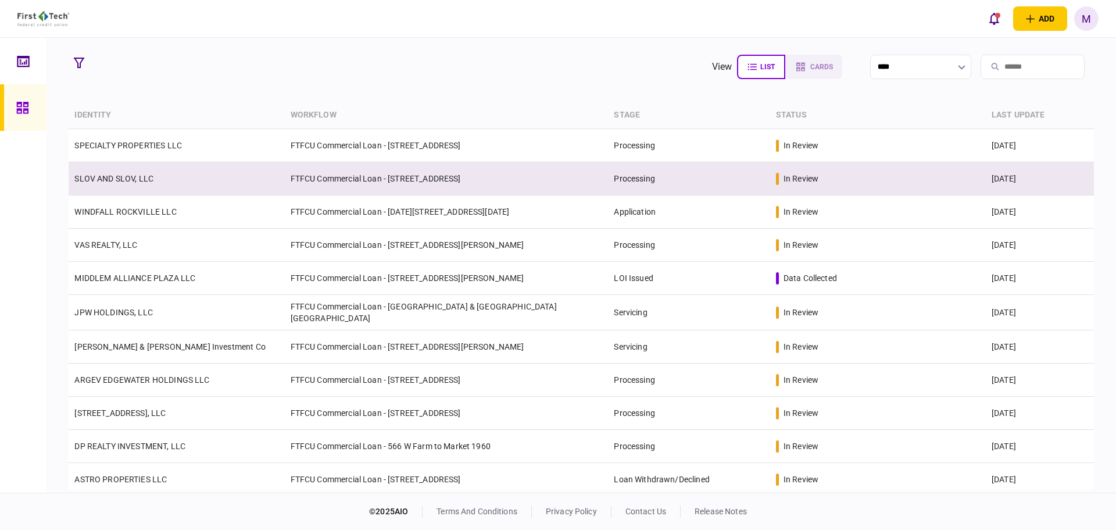
click at [251, 182] on td "SLOV AND SLOV, LLC" at bounding box center [177, 178] width 216 height 33
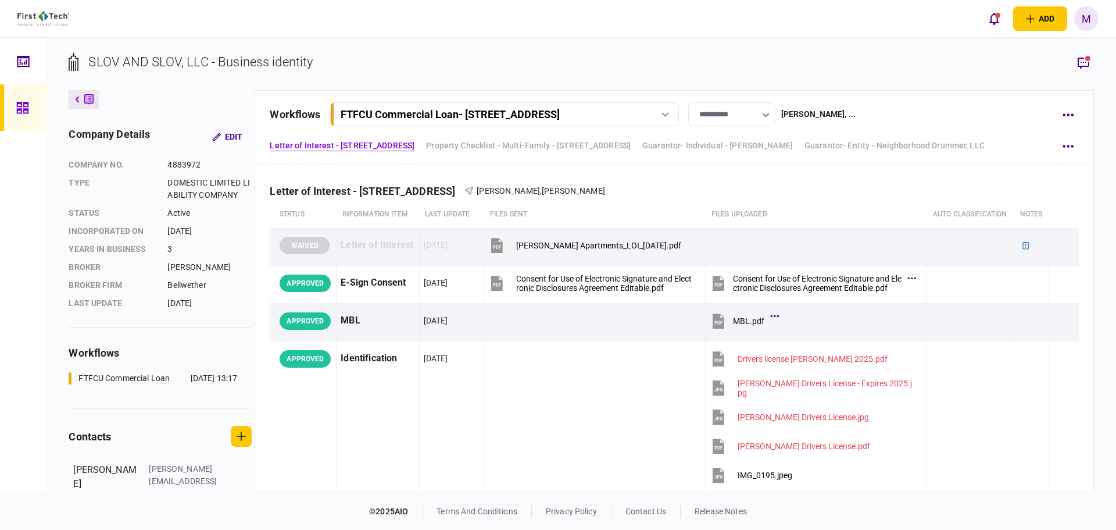
click at [14, 118] on link at bounding box center [23, 107] width 47 height 47
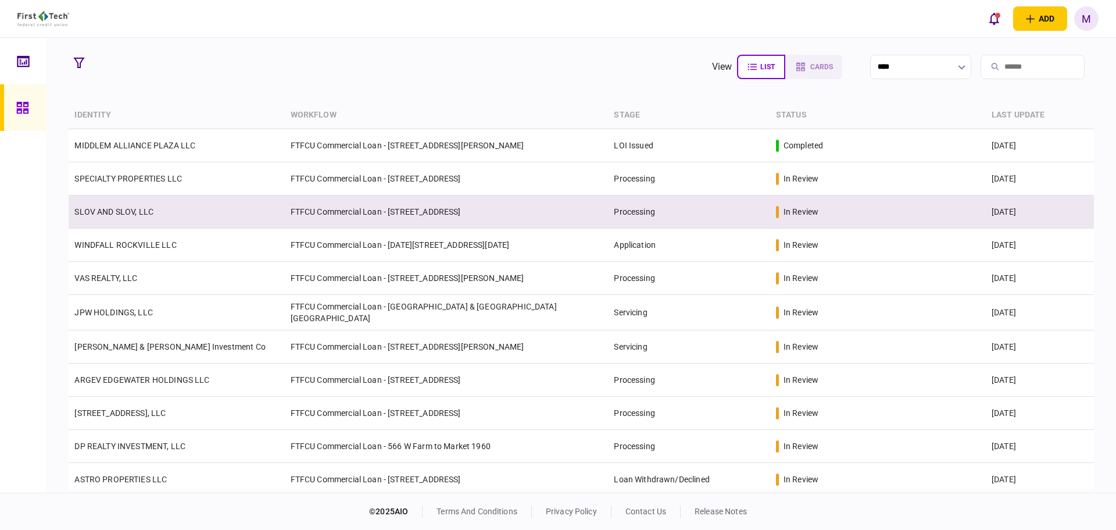
click at [223, 220] on td "SLOV AND SLOV, LLC" at bounding box center [177, 211] width 216 height 33
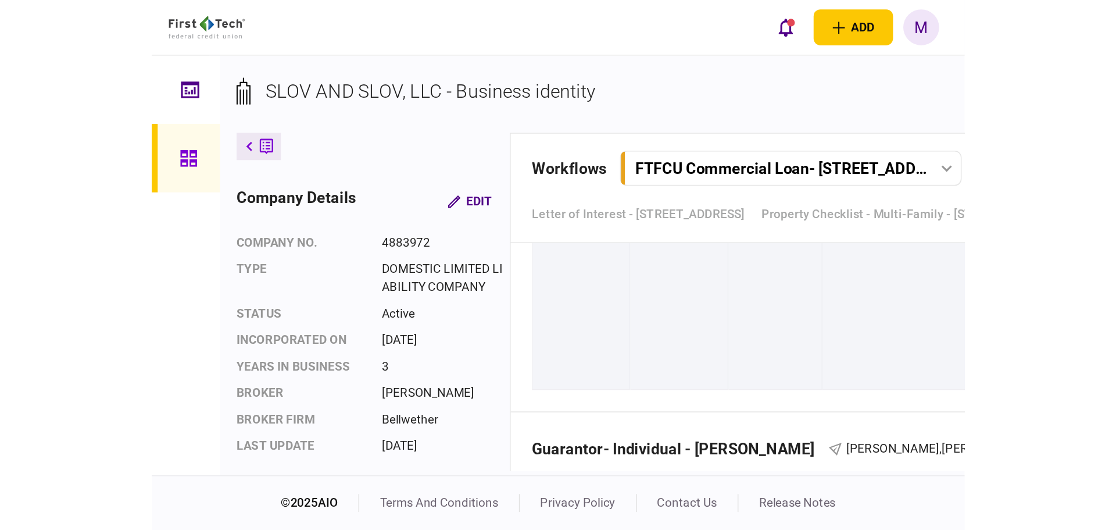
scroll to position [5020, 0]
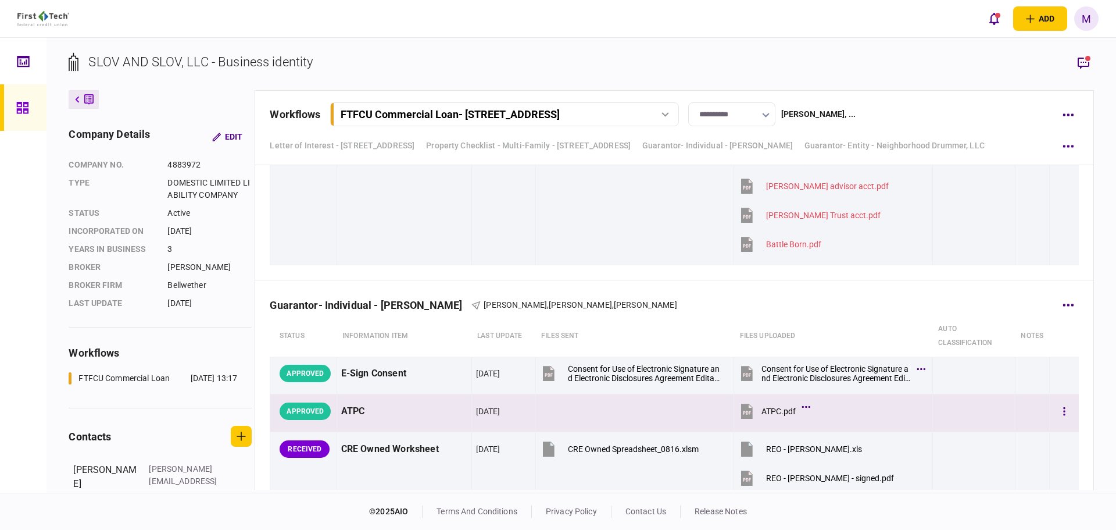
click at [744, 409] on icon at bounding box center [747, 411] width 12 height 15
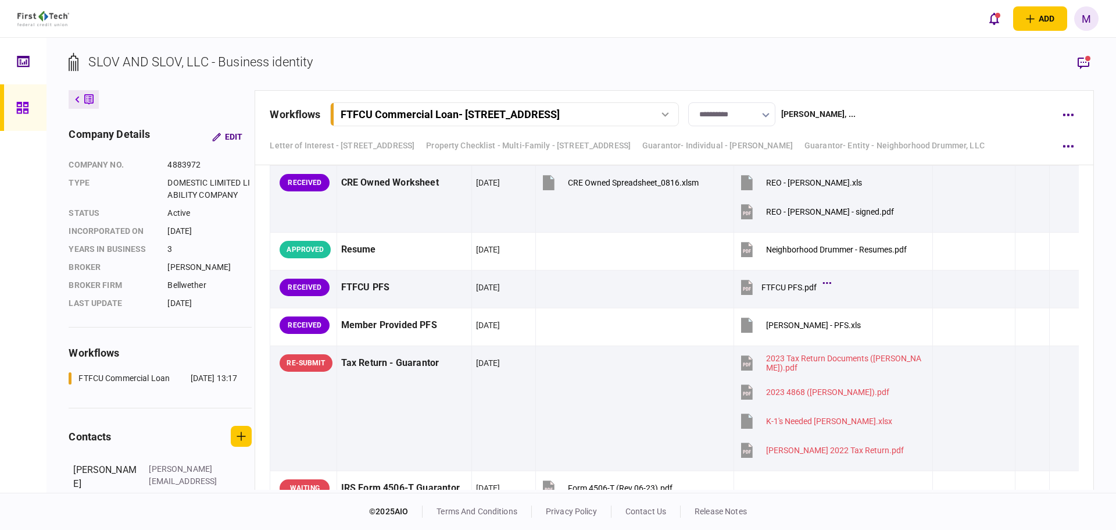
scroll to position [5291, 0]
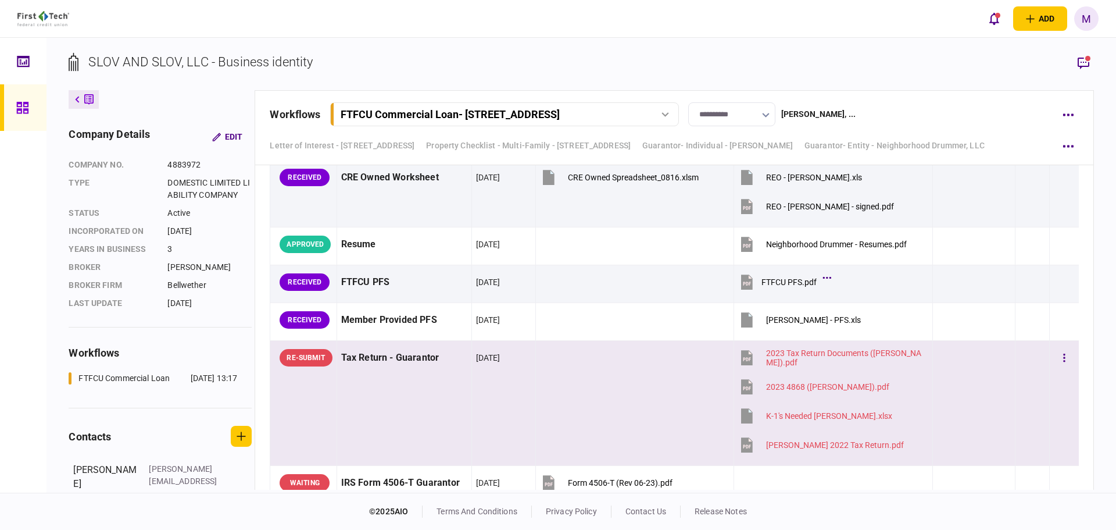
click at [541, 406] on td at bounding box center [635, 402] width 199 height 125
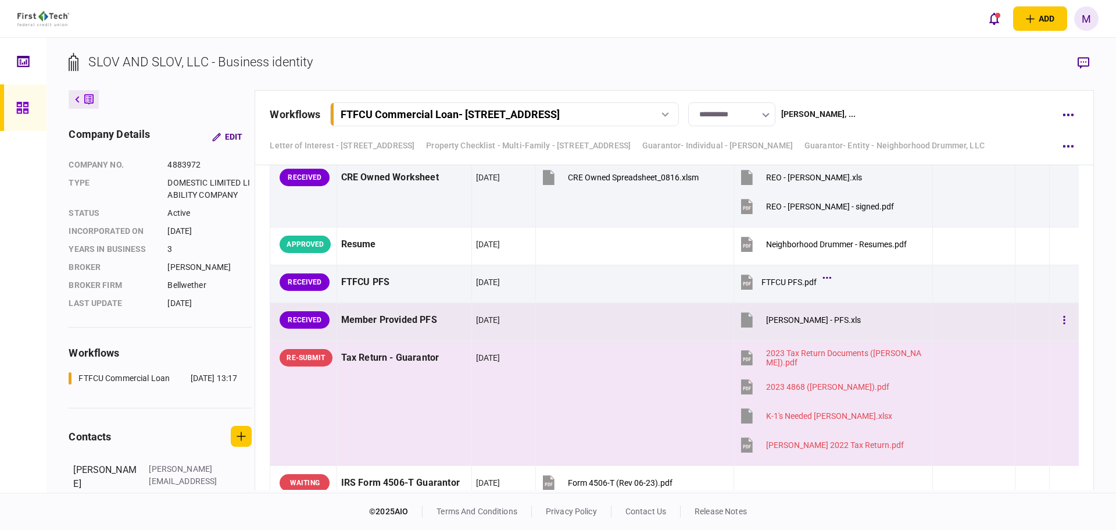
click at [741, 321] on icon at bounding box center [747, 319] width 12 height 15
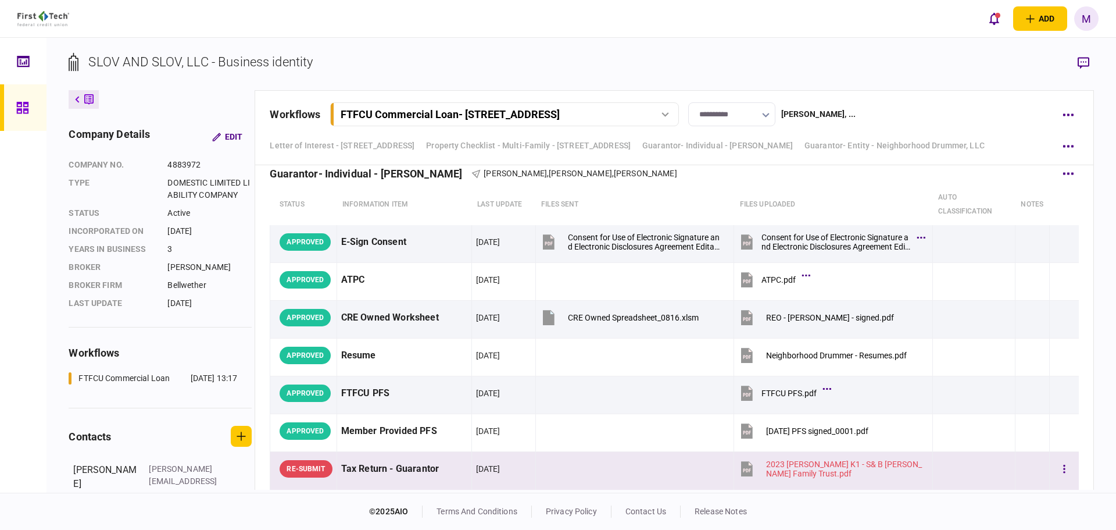
scroll to position [3121, 0]
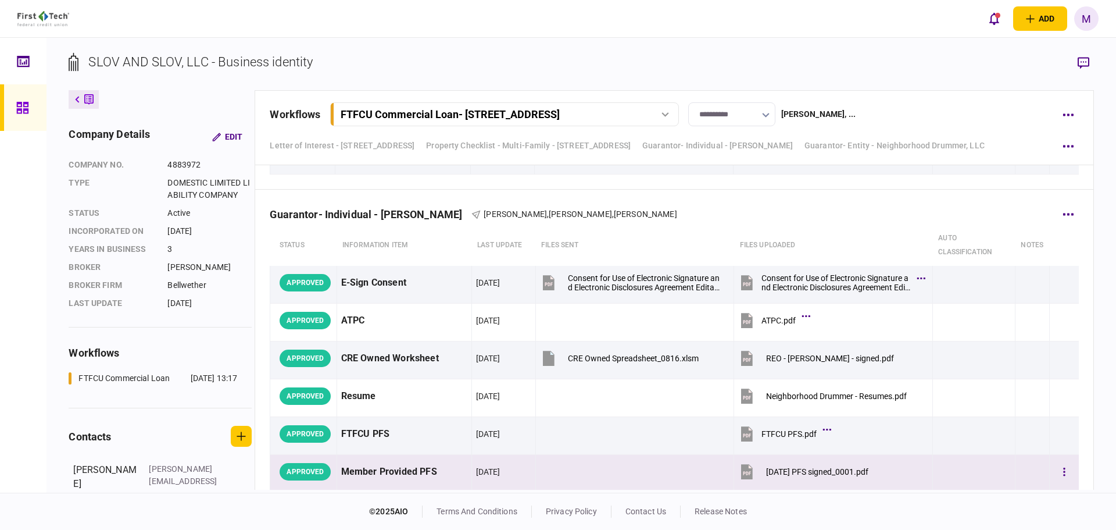
click at [476, 474] on div "[DATE]" at bounding box center [488, 472] width 24 height 12
click at [1083, 62] on icon "button" at bounding box center [1084, 63] width 12 height 12
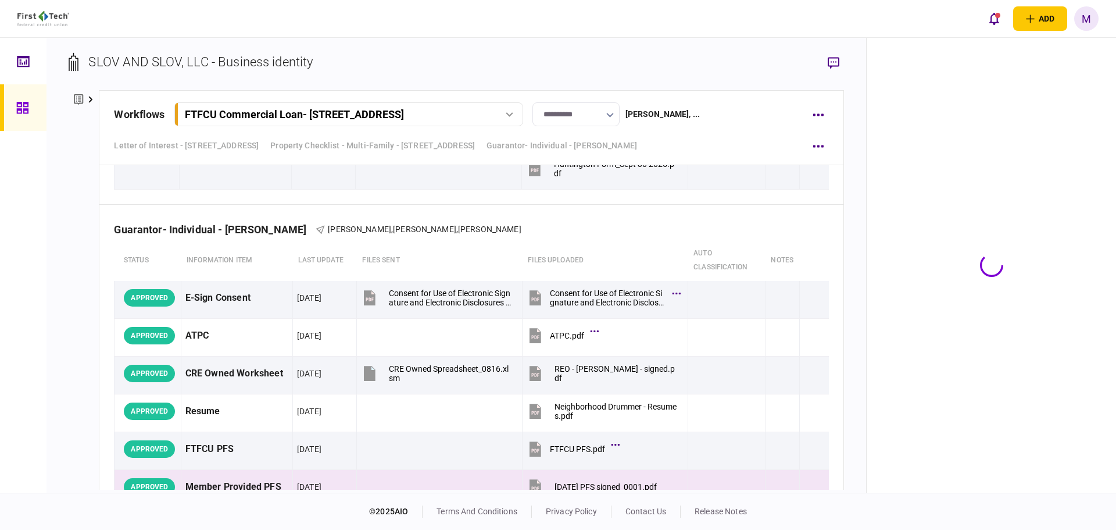
scroll to position [3136, 0]
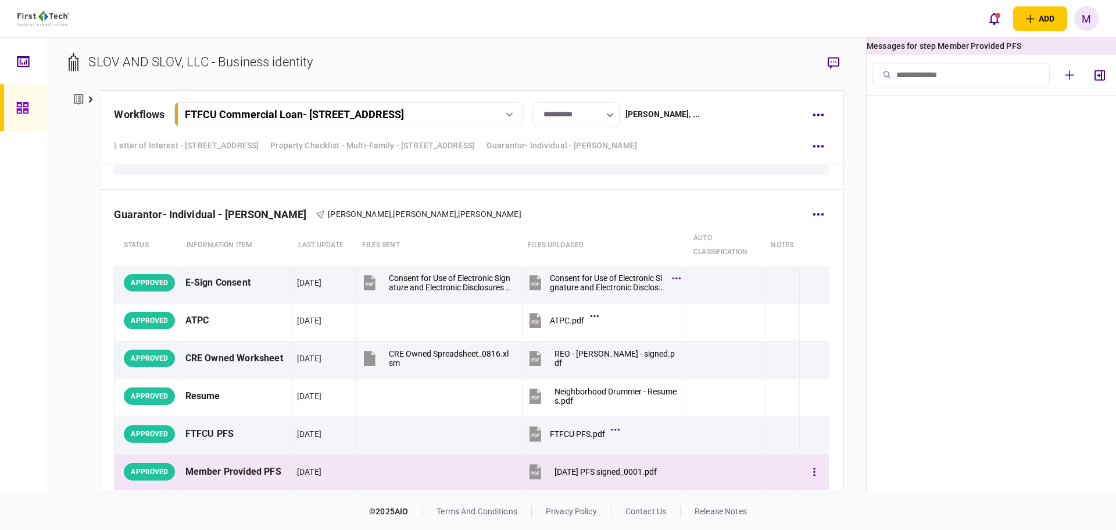
click at [284, 466] on div "Member Provided PFS" at bounding box center [236, 472] width 103 height 26
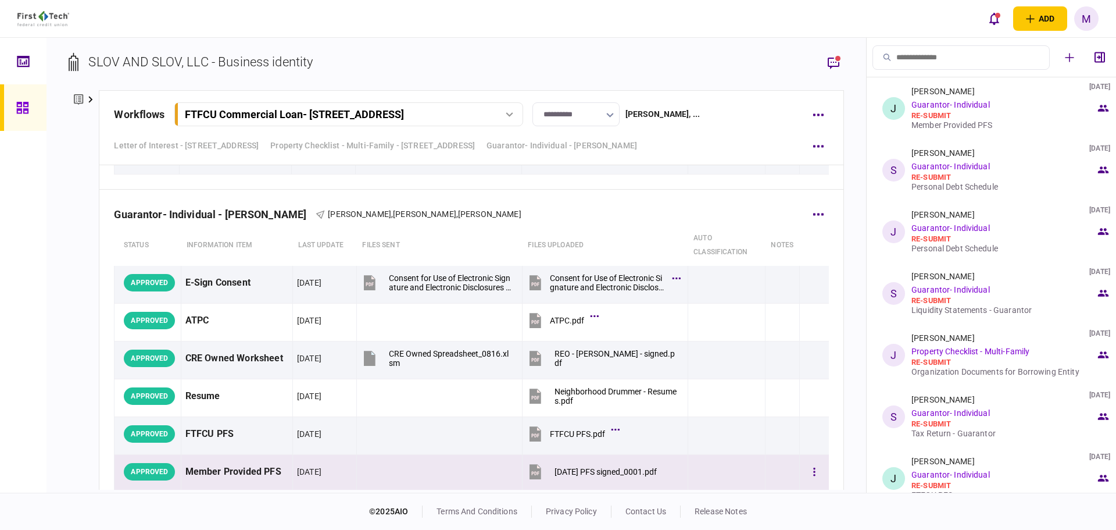
click at [723, 477] on div at bounding box center [727, 472] width 69 height 26
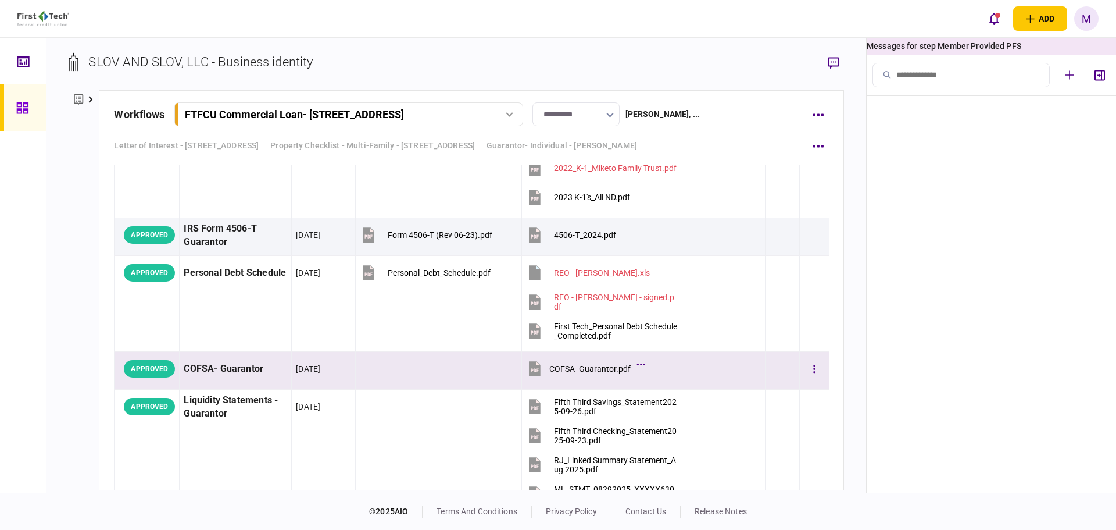
scroll to position [2864, 0]
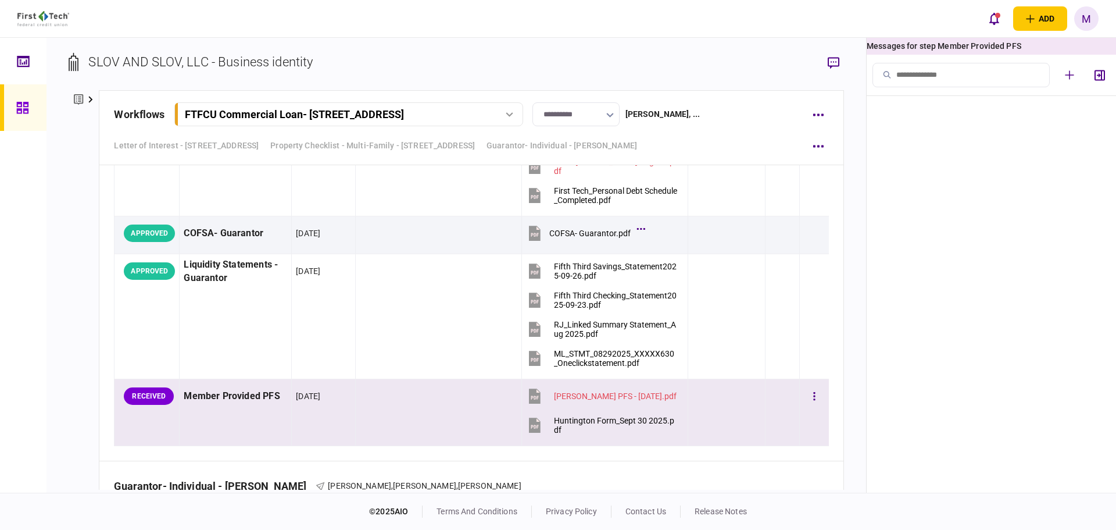
click at [408, 406] on td at bounding box center [439, 412] width 166 height 67
click at [933, 138] on div "re-submit" at bounding box center [1004, 134] width 184 height 9
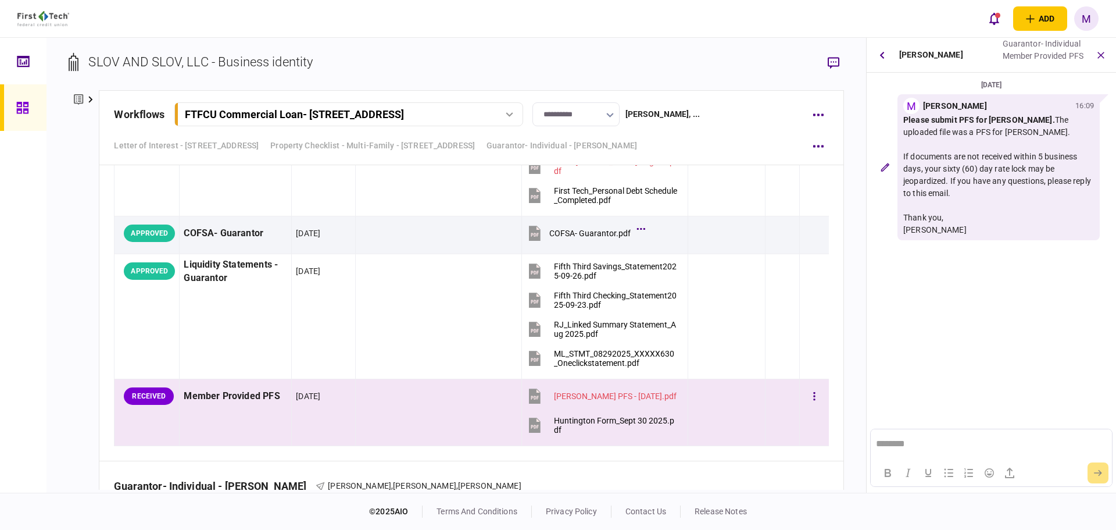
click at [534, 428] on icon at bounding box center [535, 425] width 12 height 15
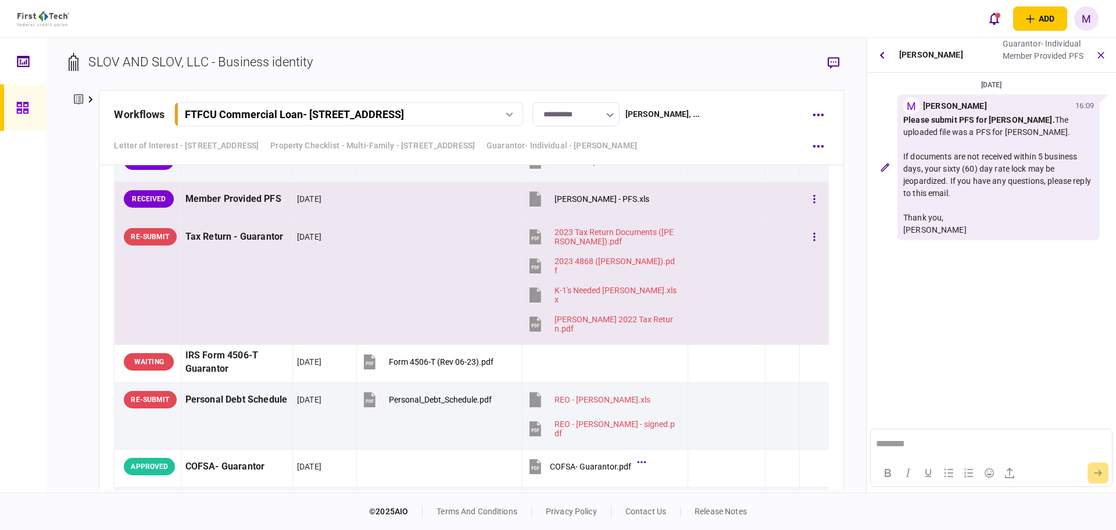
scroll to position [5442, 0]
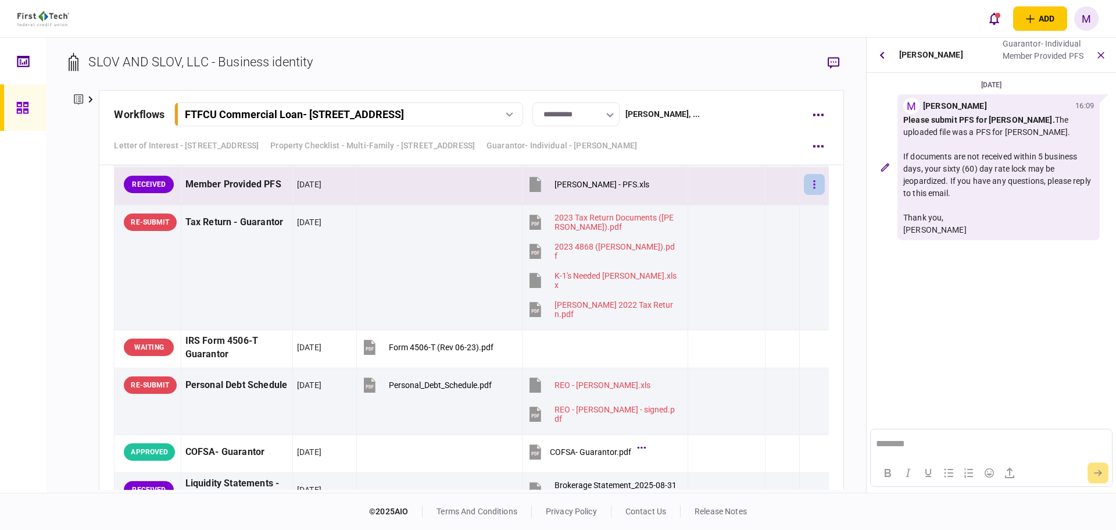
click at [813, 183] on icon "button" at bounding box center [814, 184] width 2 height 11
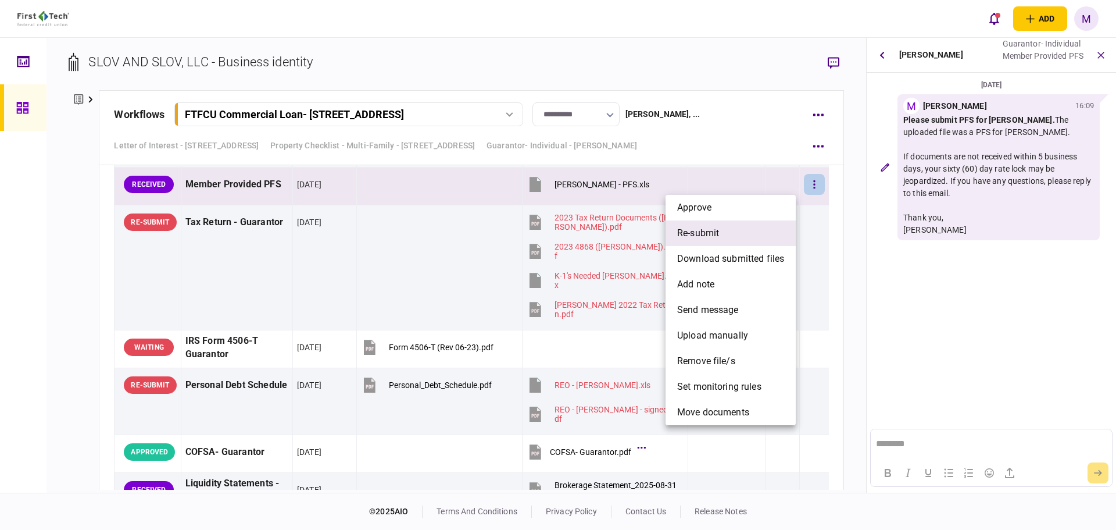
click at [713, 237] on span "re-submit" at bounding box center [698, 233] width 42 height 14
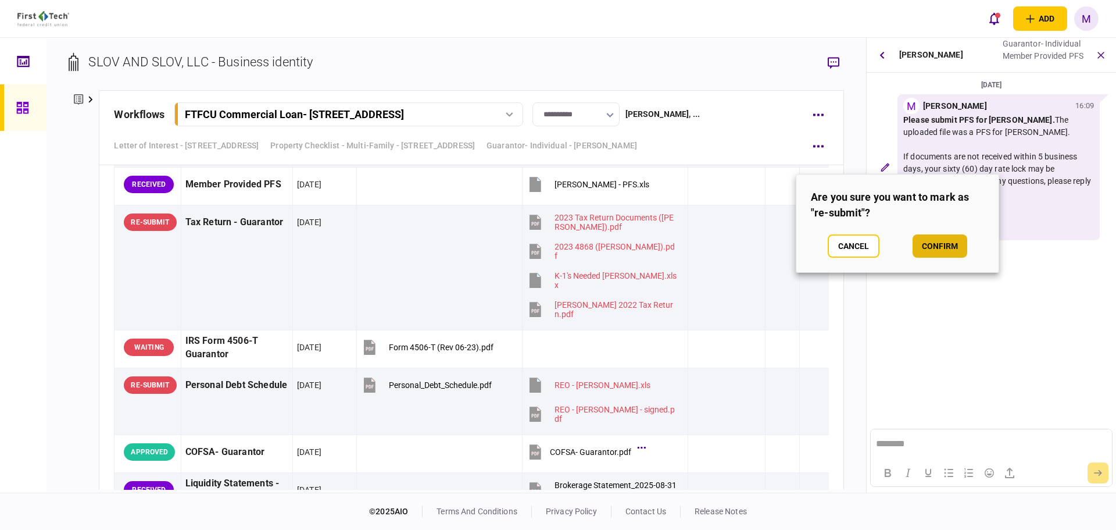
click at [933, 247] on button "confirm" at bounding box center [940, 245] width 55 height 23
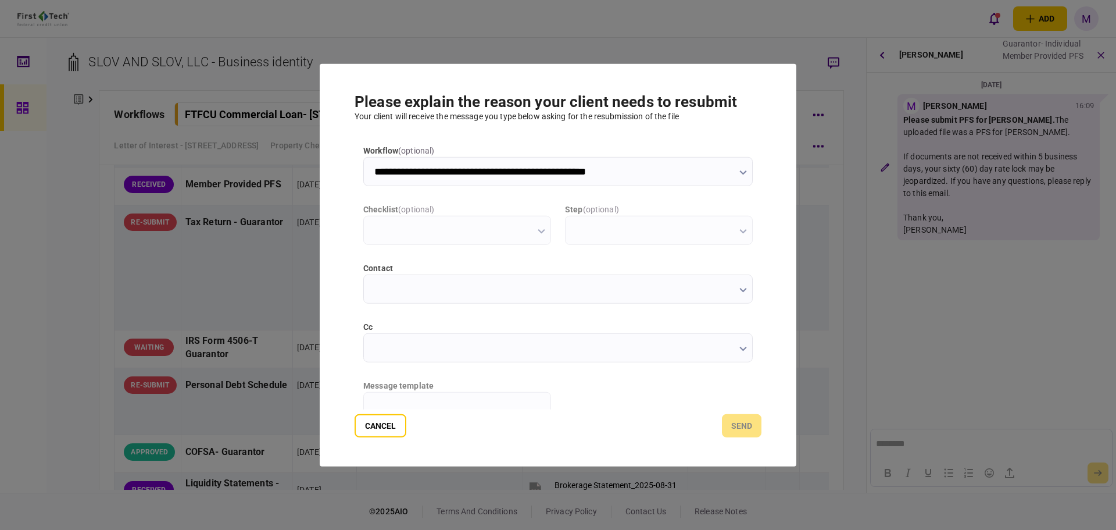
scroll to position [0, 0]
type input "**********"
click at [736, 291] on input "**********" at bounding box center [558, 288] width 390 height 29
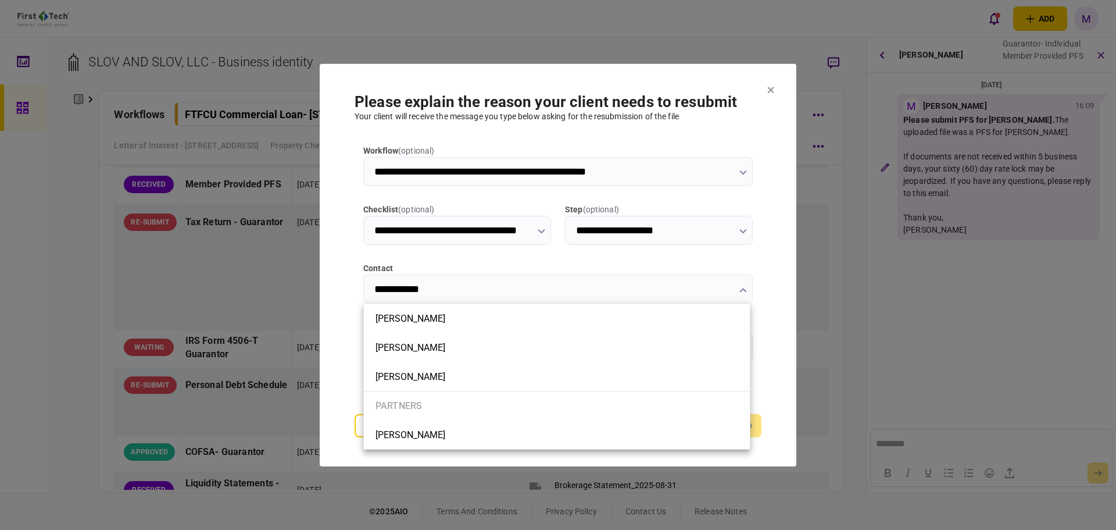
click at [328, 290] on div at bounding box center [558, 265] width 1116 height 530
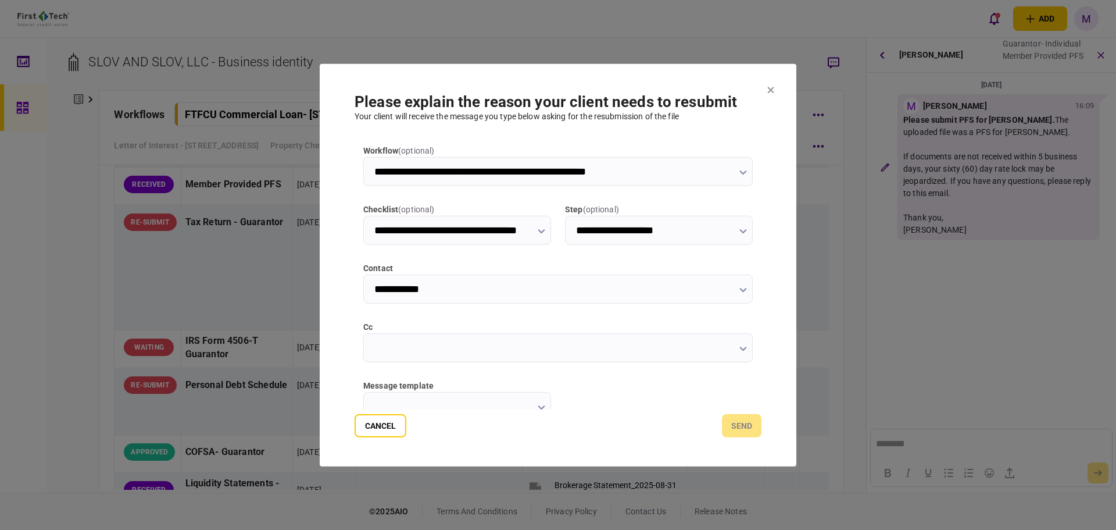
click at [493, 348] on input "cc" at bounding box center [558, 347] width 390 height 29
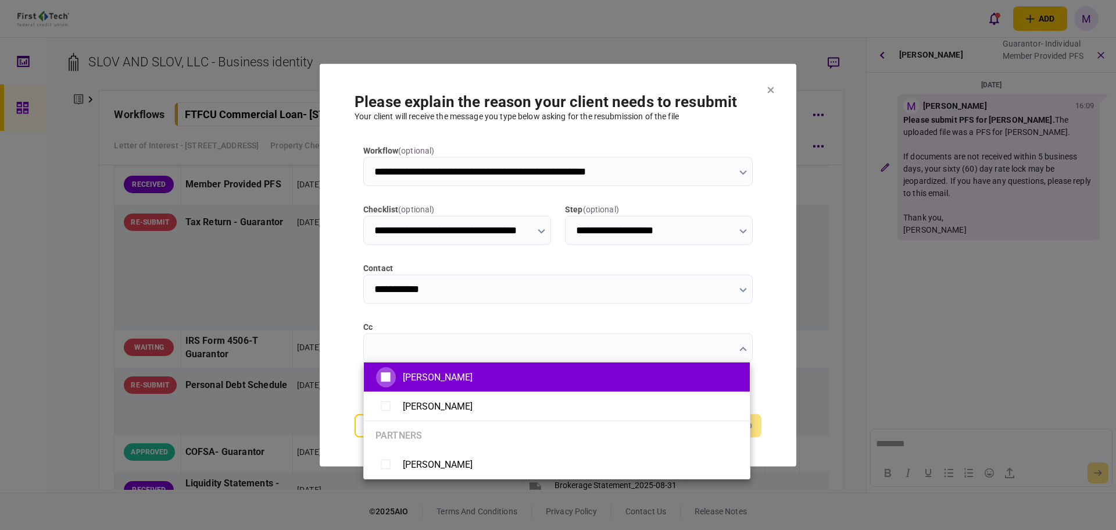
type input "**********"
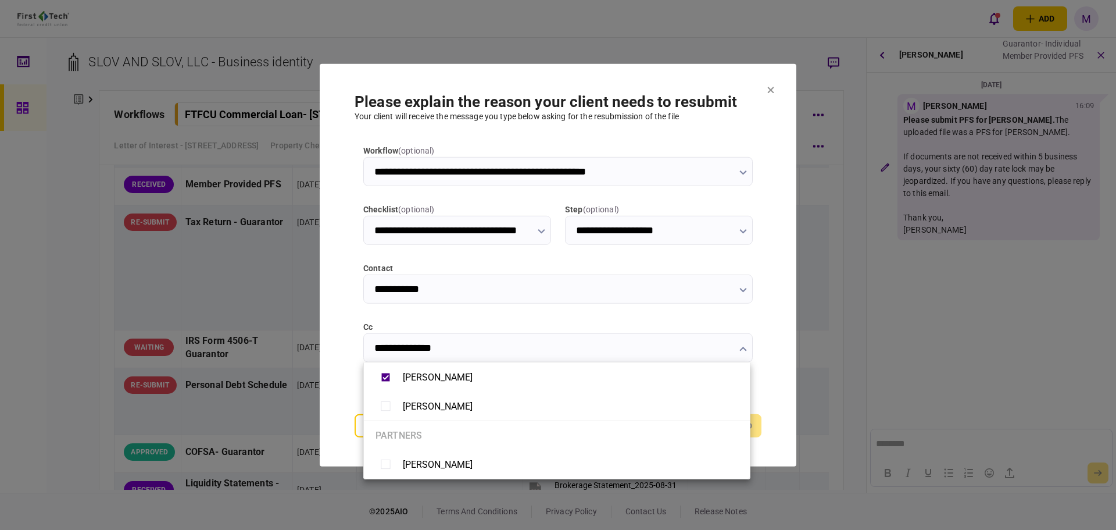
click at [331, 358] on div at bounding box center [558, 265] width 1116 height 530
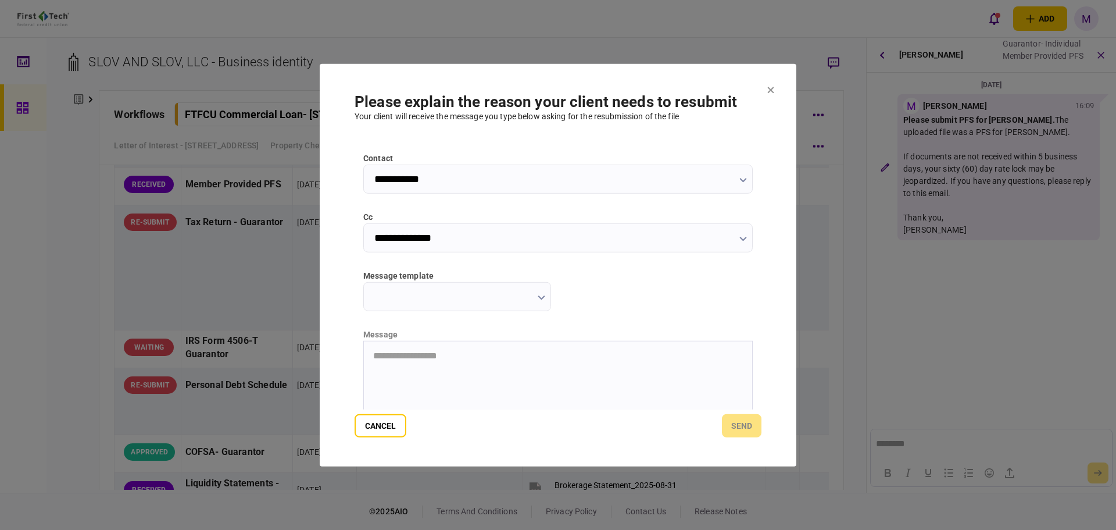
scroll to position [186, 0]
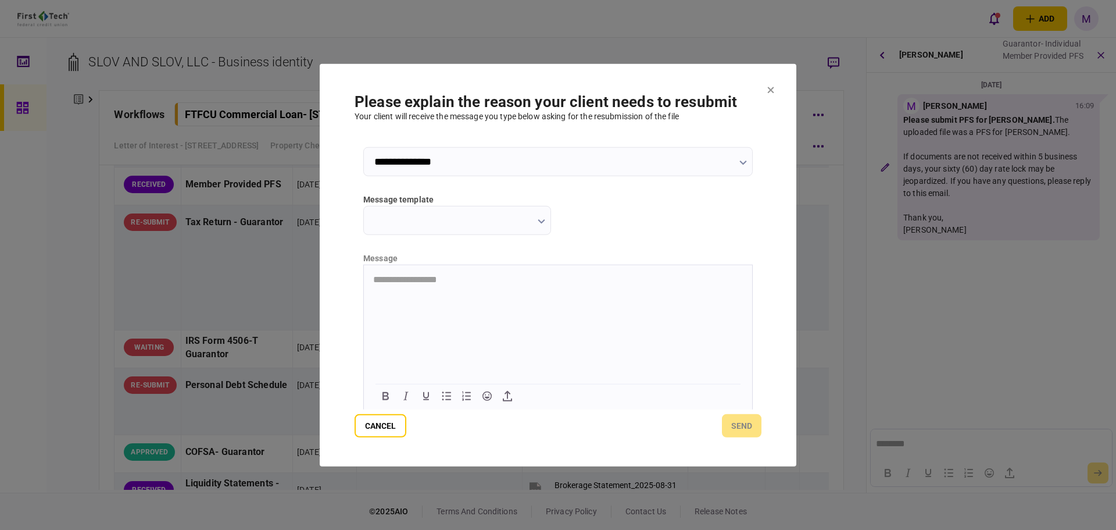
click at [538, 224] on button "button" at bounding box center [542, 220] width 8 height 9
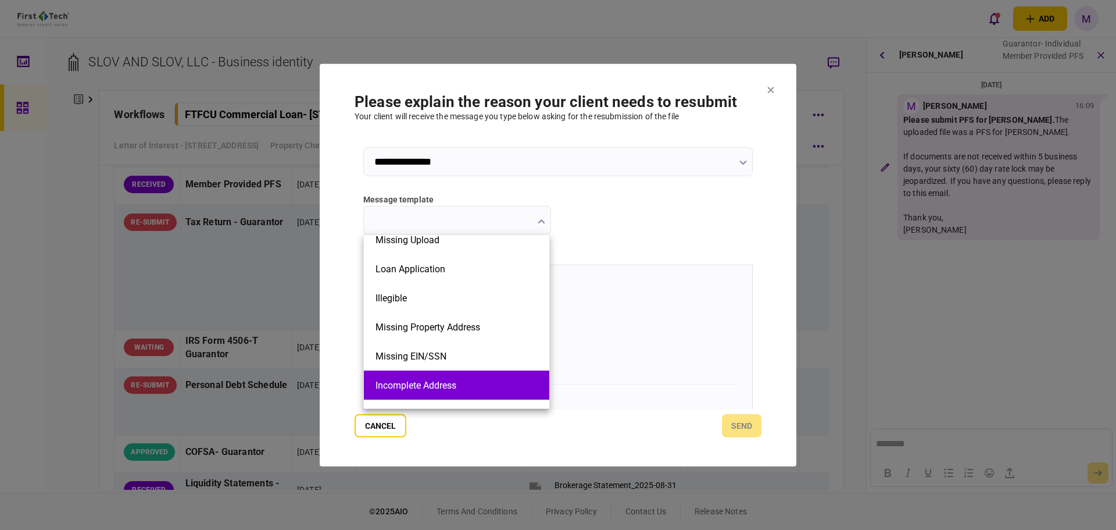
scroll to position [263, 0]
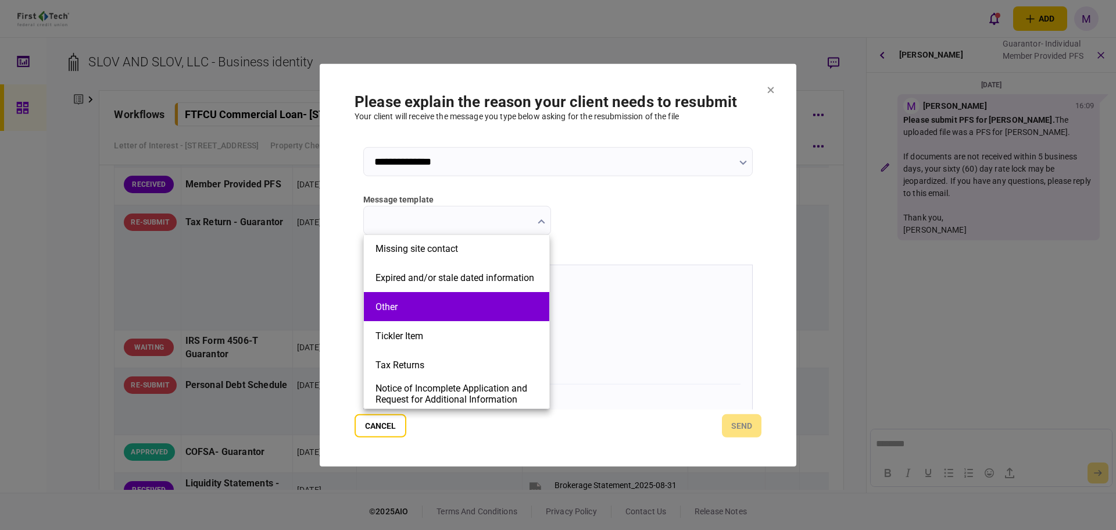
click at [434, 316] on li "Other" at bounding box center [456, 306] width 185 height 29
type input "*****"
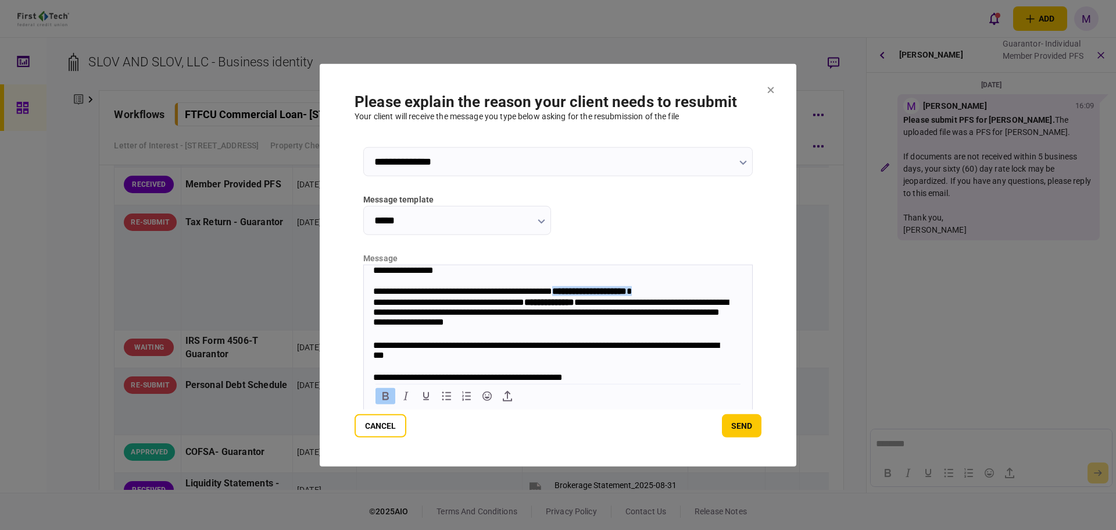
drag, startPoint x: 592, startPoint y: 292, endPoint x: 691, endPoint y: 293, distance: 99.4
click at [691, 293] on div "**********" at bounding box center [552, 291] width 359 height 11
click at [591, 290] on div "**********" at bounding box center [552, 291] width 359 height 11
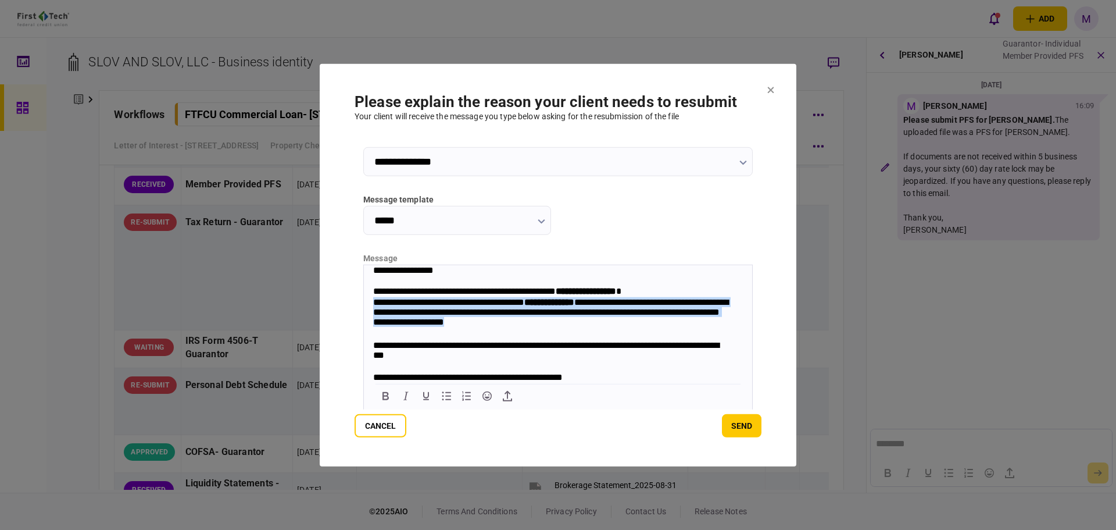
drag, startPoint x: 600, startPoint y: 329, endPoint x: 373, endPoint y: 306, distance: 227.9
click at [373, 306] on div "**********" at bounding box center [552, 313] width 359 height 33
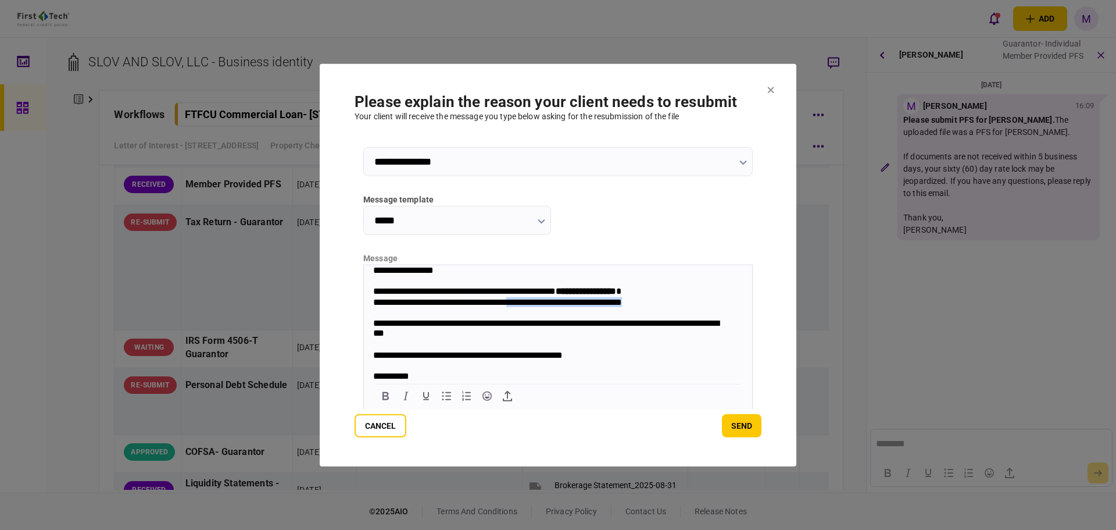
drag, startPoint x: 532, startPoint y: 304, endPoint x: 676, endPoint y: 304, distance: 144.2
click at [676, 304] on div "**********" at bounding box center [552, 302] width 359 height 11
click at [386, 393] on icon "Bold" at bounding box center [386, 395] width 14 height 14
click at [418, 304] on div "**********" at bounding box center [552, 302] width 359 height 11
click at [680, 306] on div "**********" at bounding box center [552, 302] width 359 height 11
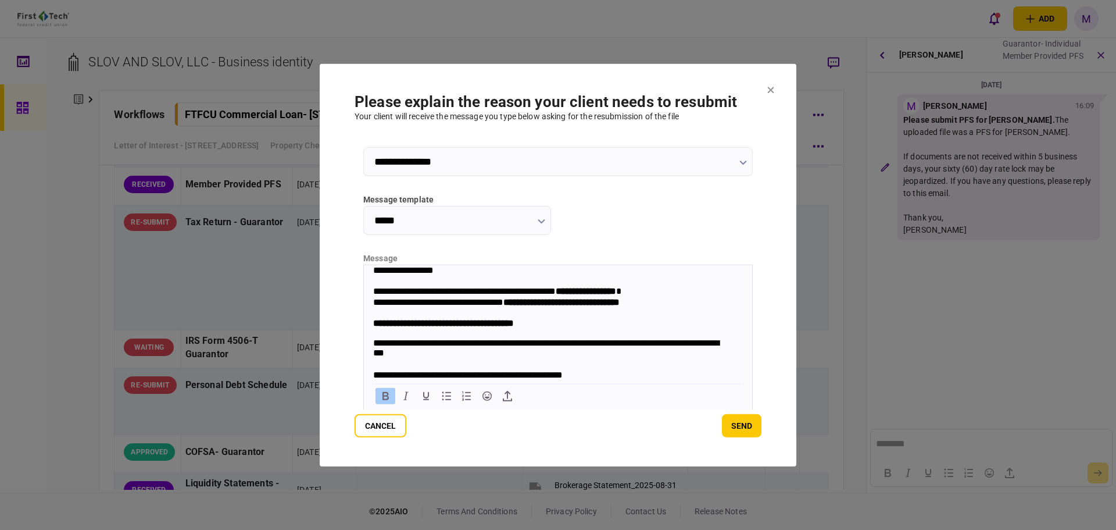
click at [529, 345] on div "**********" at bounding box center [552, 348] width 359 height 22
click at [552, 327] on div "**********" at bounding box center [558, 322] width 370 height 10
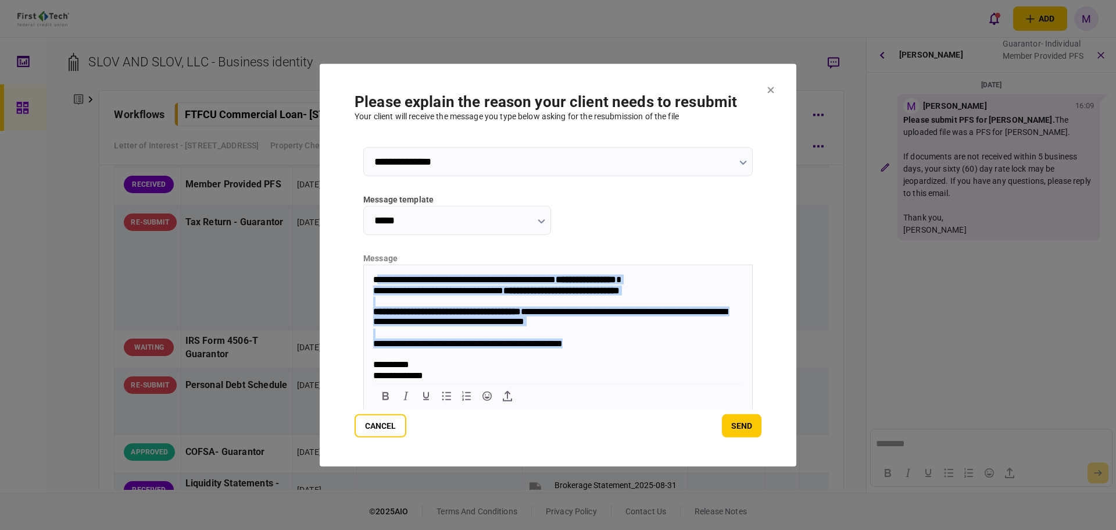
scroll to position [0, 0]
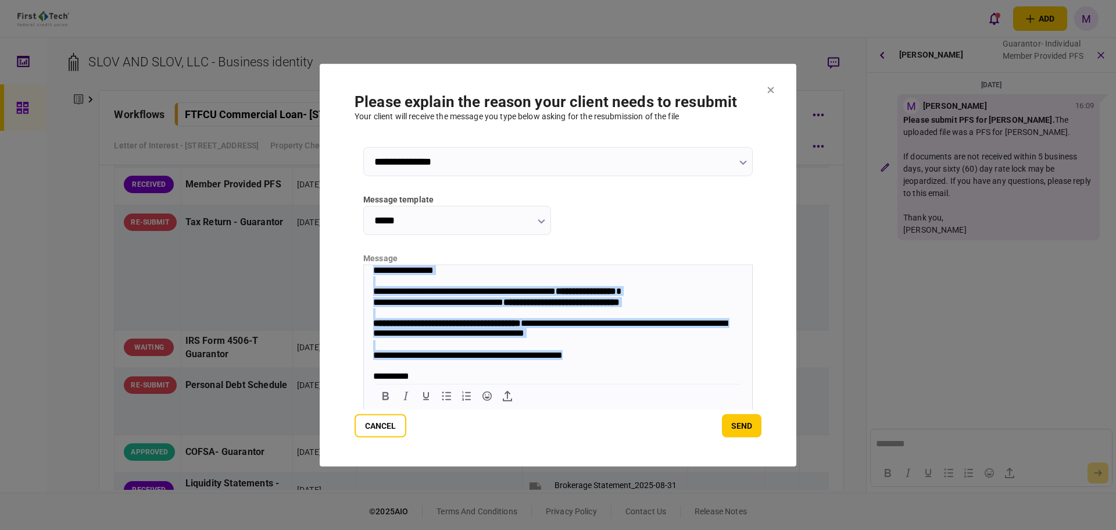
drag, startPoint x: 603, startPoint y: 343, endPoint x: 373, endPoint y: 267, distance: 242.0
click at [373, 267] on body "**********" at bounding box center [558, 329] width 388 height 128
click at [645, 284] on div "Rich Text Area. Press ALT-0 for help." at bounding box center [558, 281] width 370 height 10
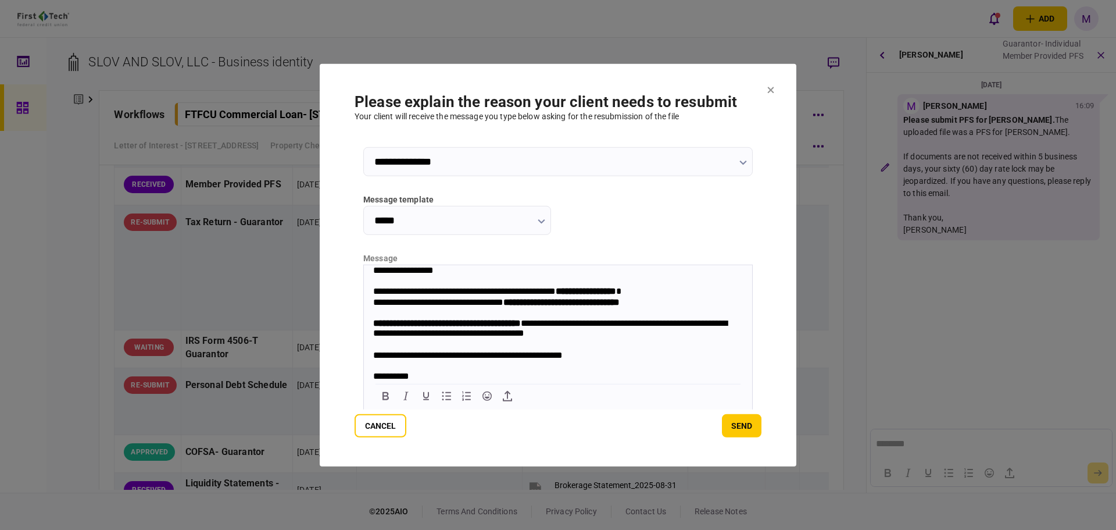
click at [755, 426] on button "send" at bounding box center [742, 425] width 40 height 23
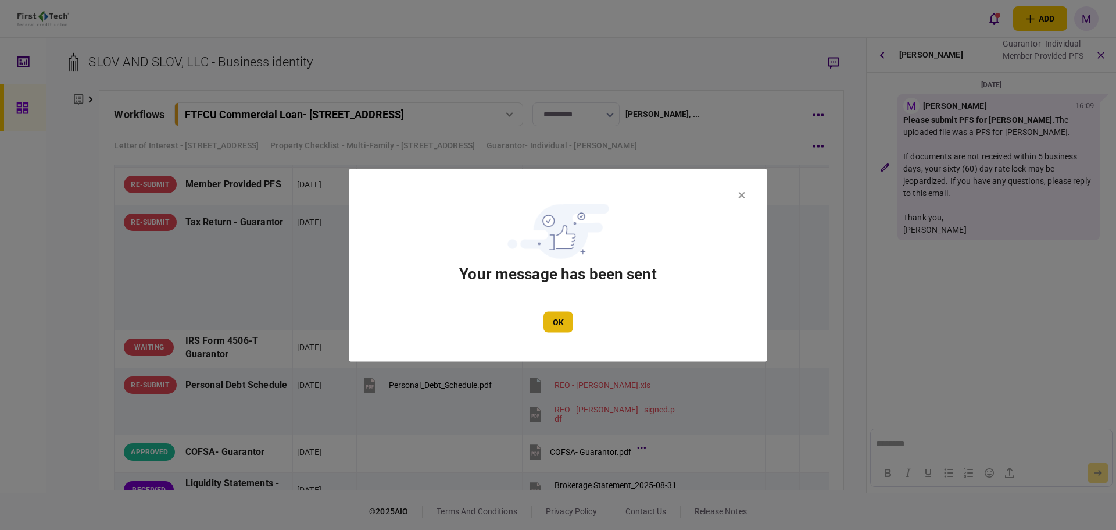
click at [552, 320] on button "OK" at bounding box center [559, 321] width 30 height 21
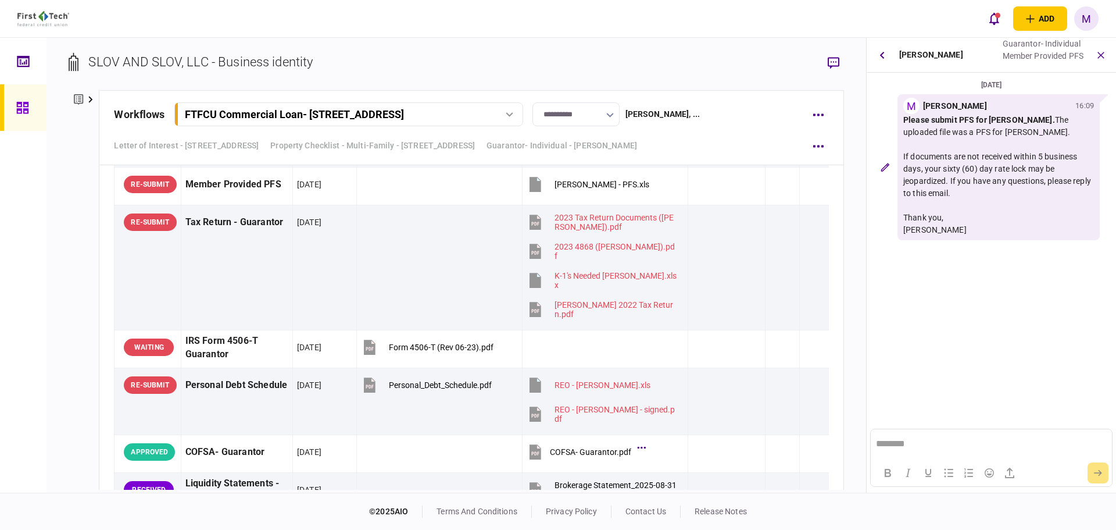
scroll to position [5578, 0]
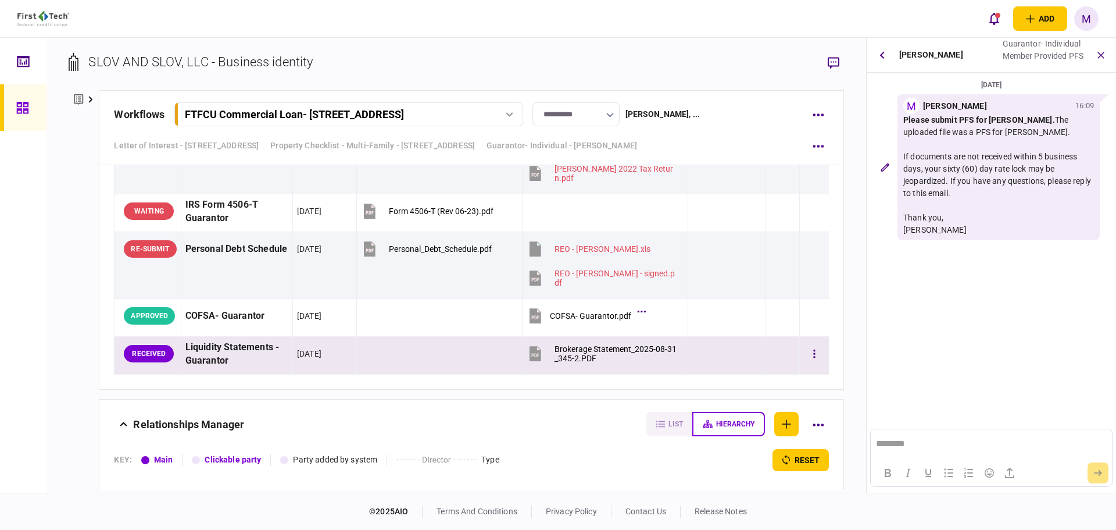
click at [534, 355] on icon at bounding box center [536, 354] width 12 height 15
click at [19, 108] on icon at bounding box center [22, 108] width 12 height 12
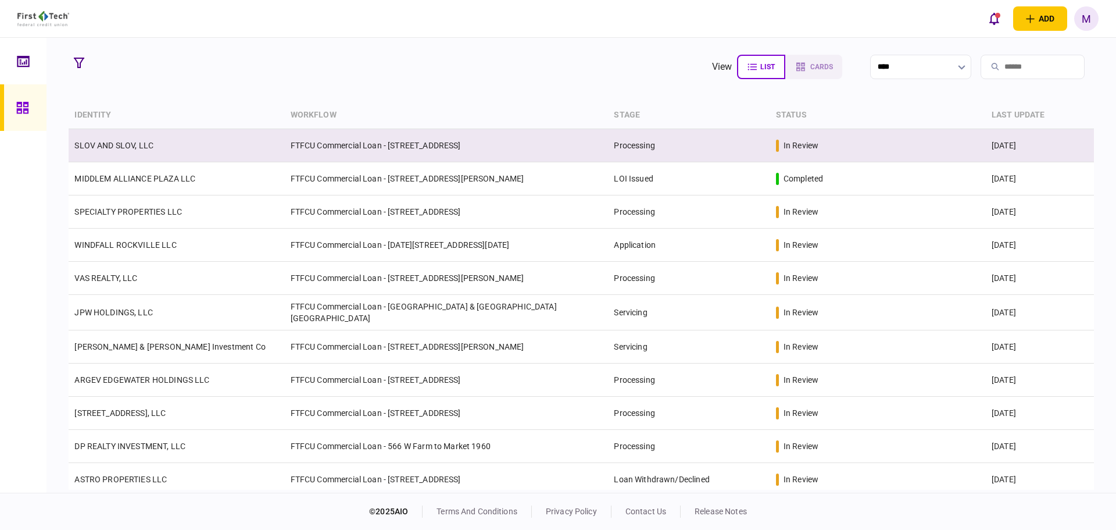
click at [188, 147] on td "SLOV AND SLOV, LLC" at bounding box center [177, 145] width 216 height 33
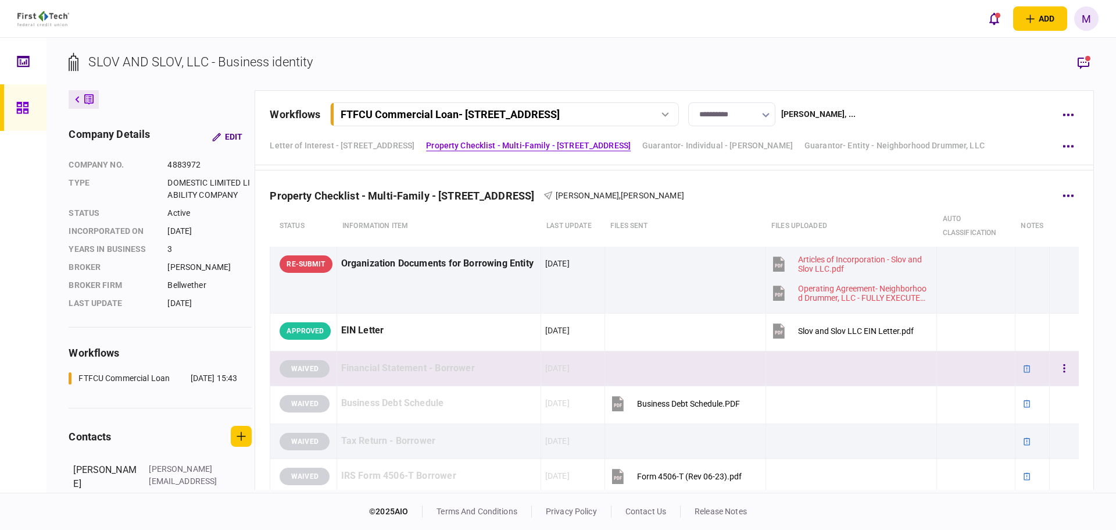
scroll to position [679, 0]
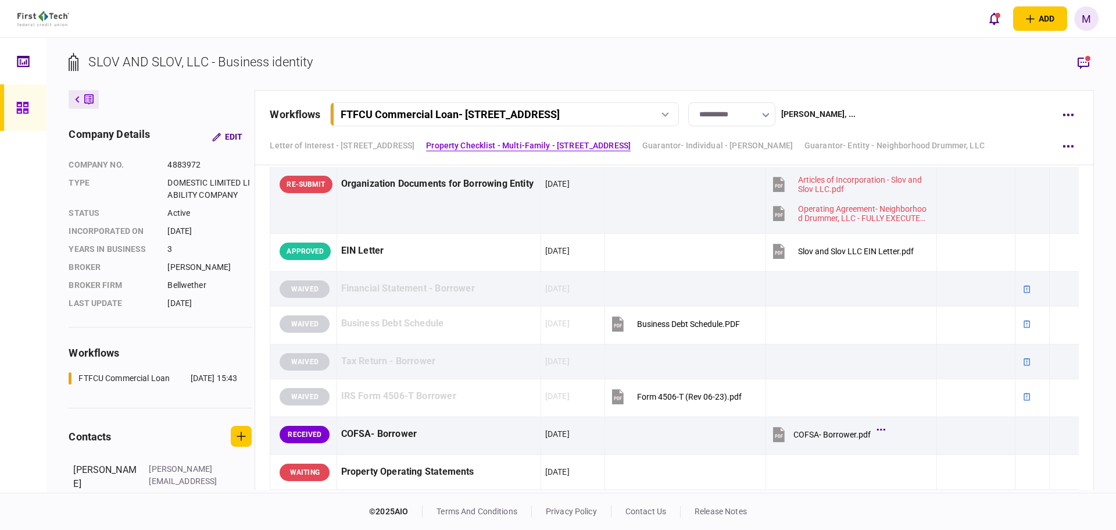
click at [40, 115] on link at bounding box center [23, 107] width 47 height 47
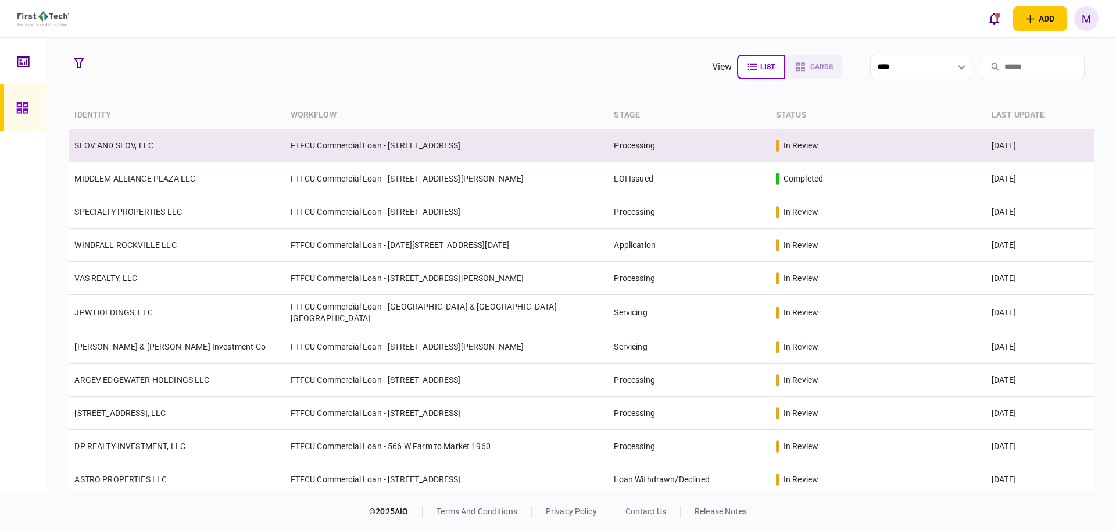
click at [177, 155] on td "SLOV AND SLOV, LLC" at bounding box center [177, 145] width 216 height 33
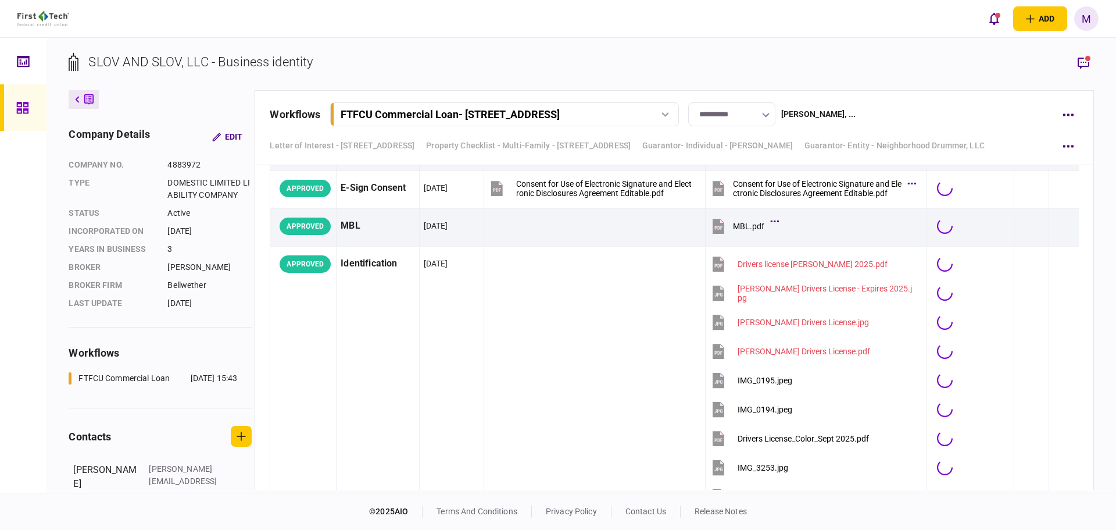
scroll to position [5830, 0]
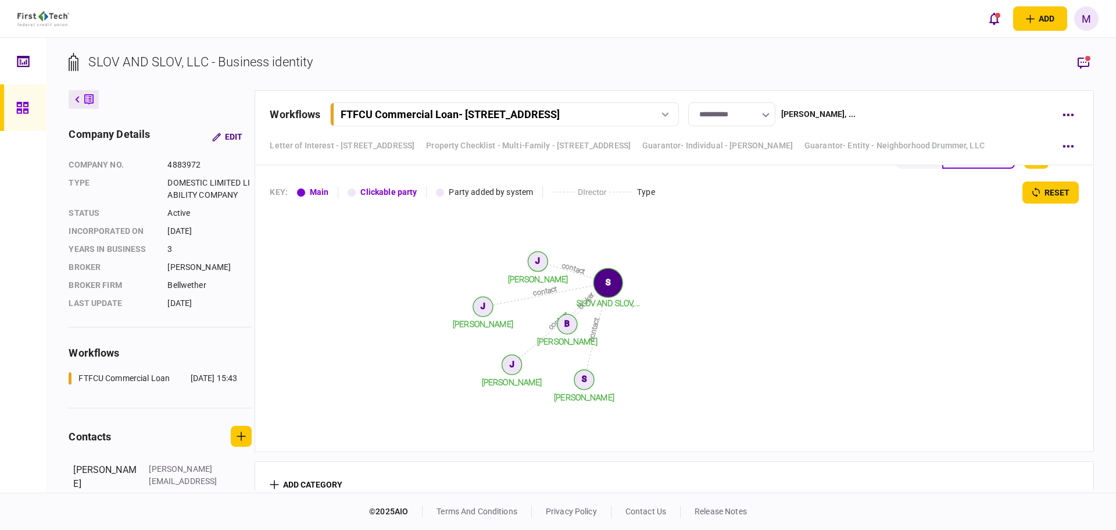
drag, startPoint x: 721, startPoint y: 148, endPoint x: 709, endPoint y: 166, distance: 21.5
click at [721, 148] on link "Guarantor- Individual - [PERSON_NAME]" at bounding box center [718, 146] width 151 height 12
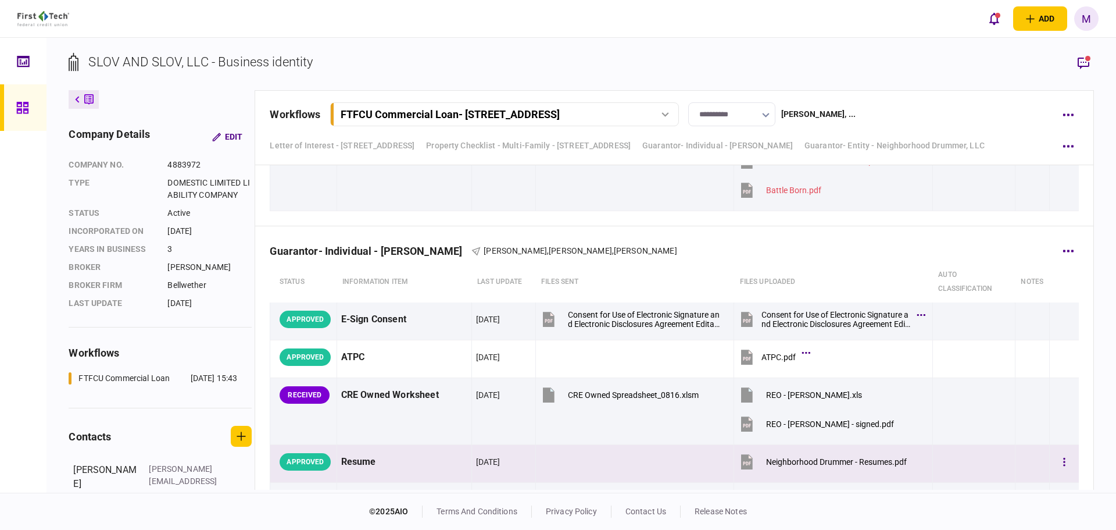
scroll to position [5073, 0]
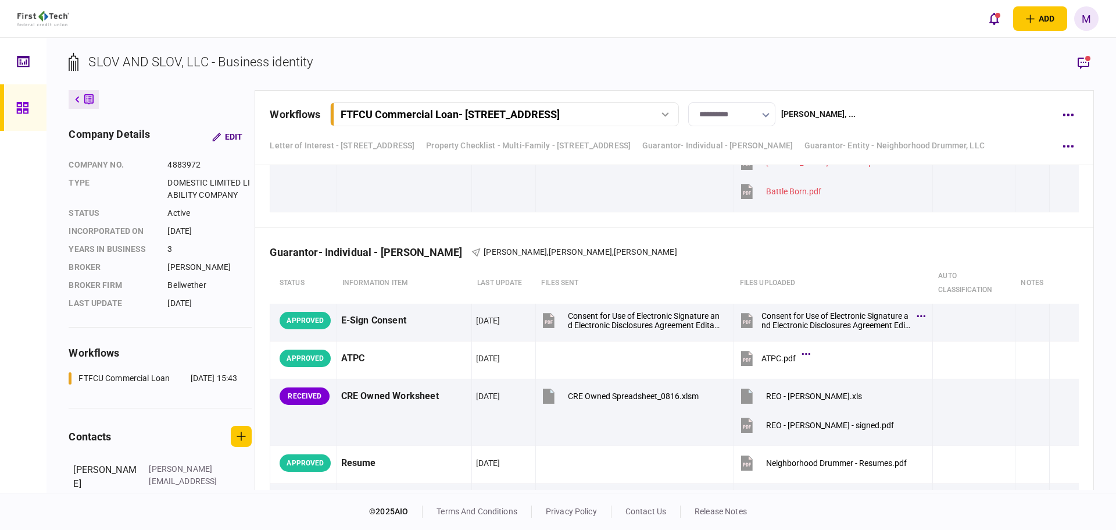
click at [17, 99] on div at bounding box center [25, 107] width 19 height 47
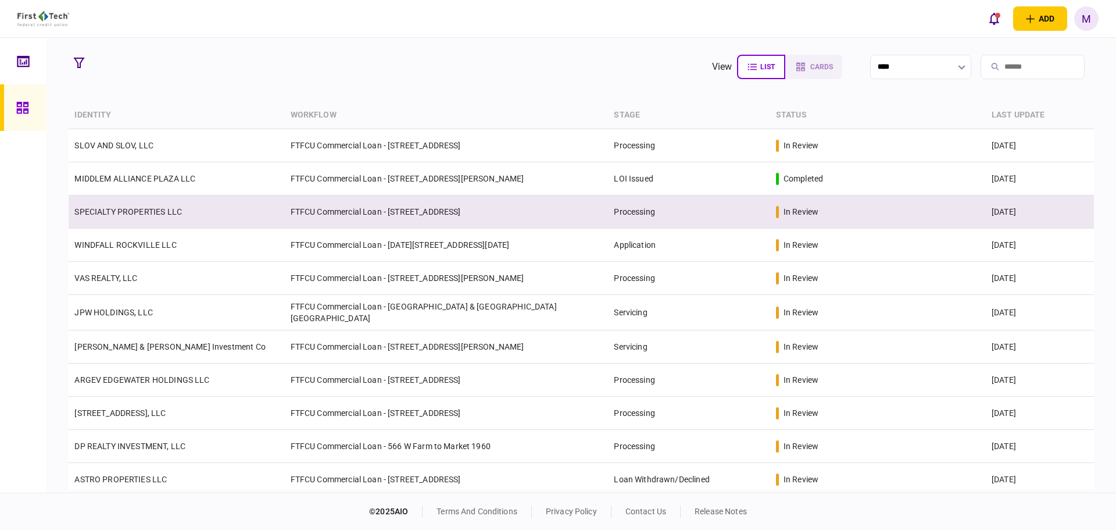
click at [209, 207] on td "SPECIALTY PROPERTIES LLC" at bounding box center [177, 211] width 216 height 33
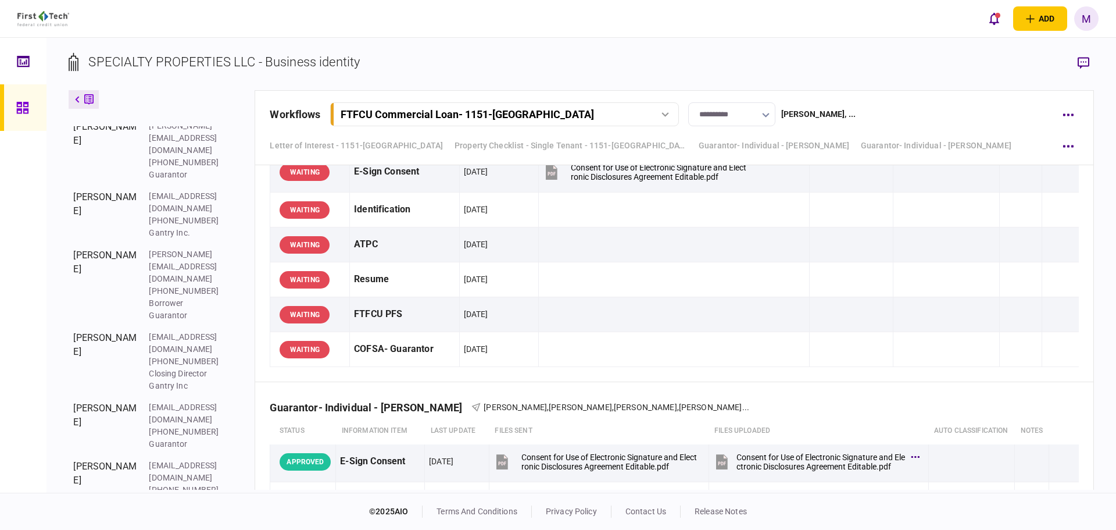
scroll to position [5336, 0]
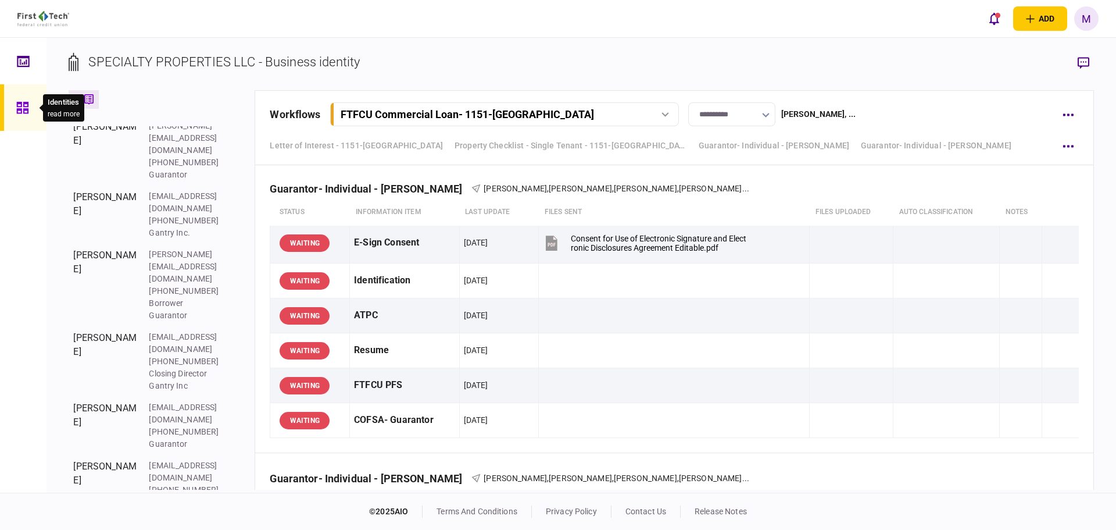
click at [30, 104] on div at bounding box center [25, 107] width 19 height 47
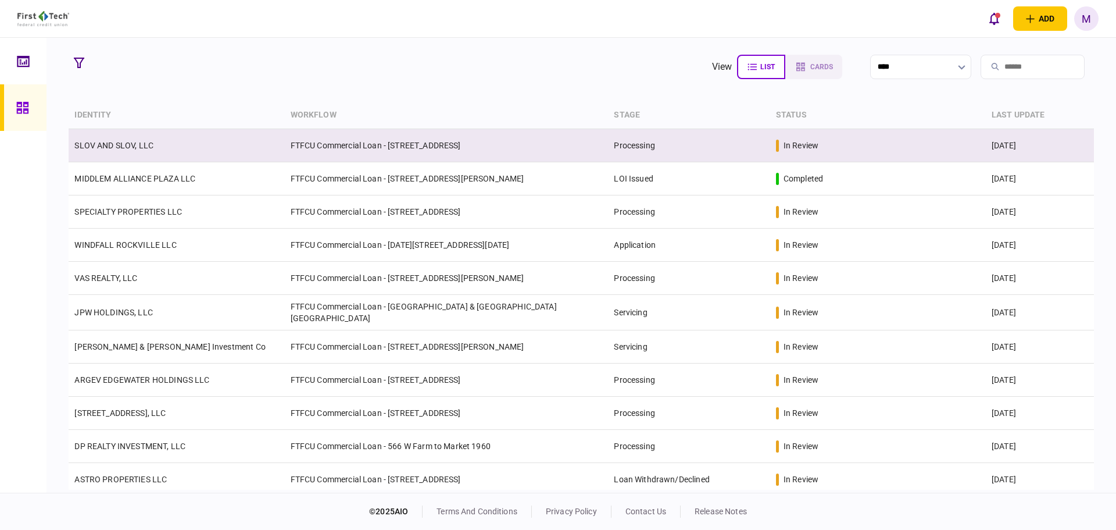
click at [187, 155] on td "SLOV AND SLOV, LLC" at bounding box center [177, 145] width 216 height 33
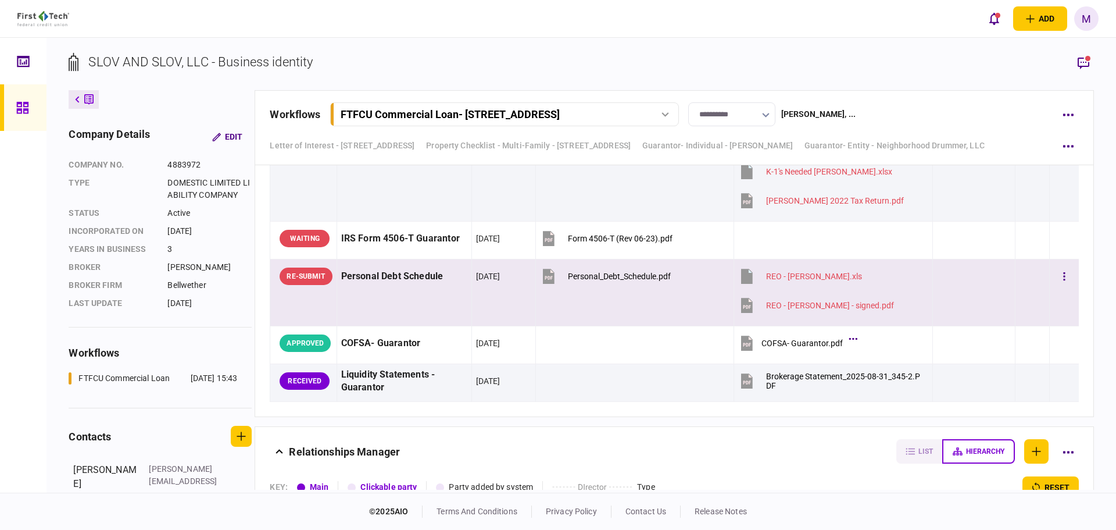
scroll to position [5563, 0]
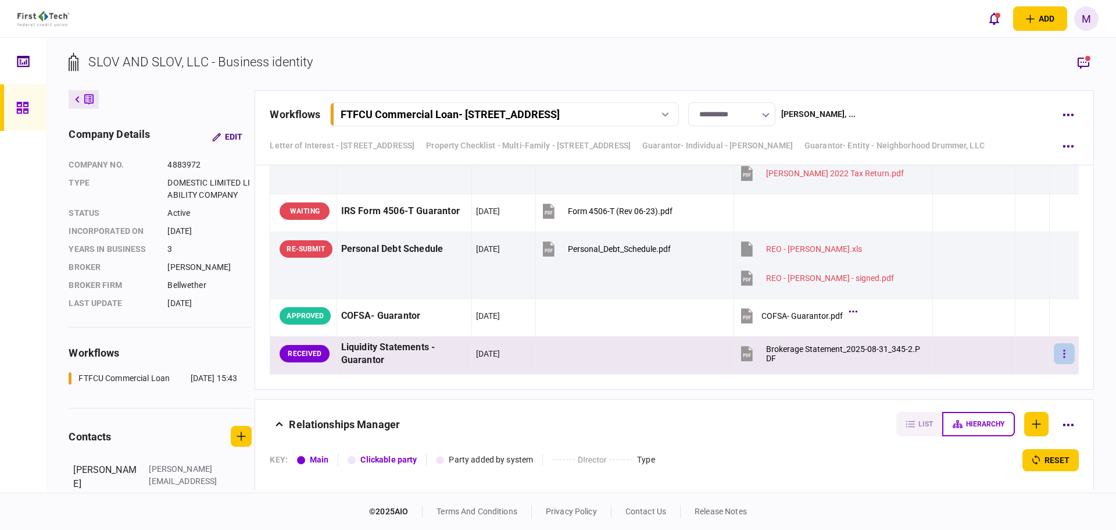
click at [1054, 355] on button "button" at bounding box center [1064, 353] width 21 height 21
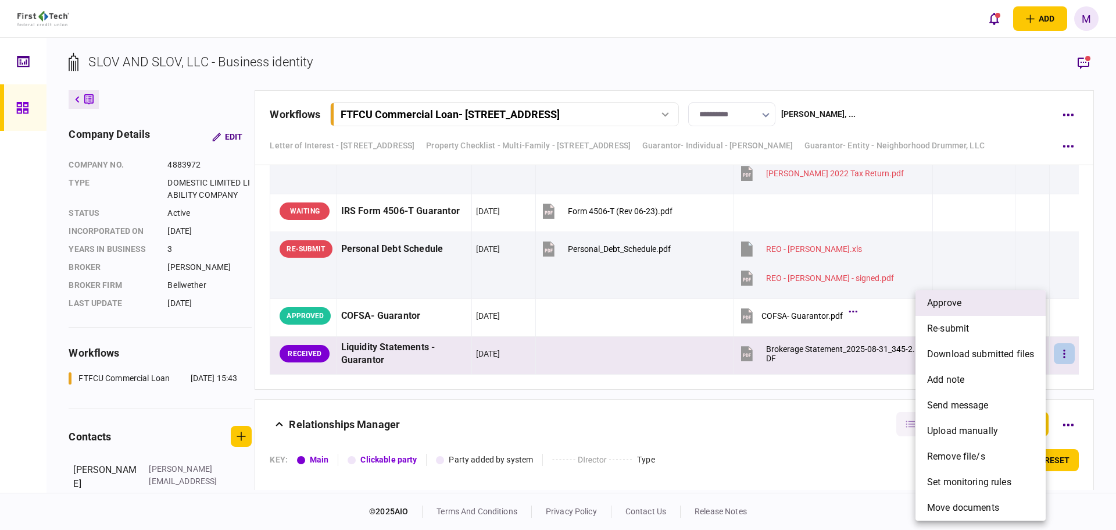
click at [970, 305] on li "approve" at bounding box center [981, 303] width 130 height 26
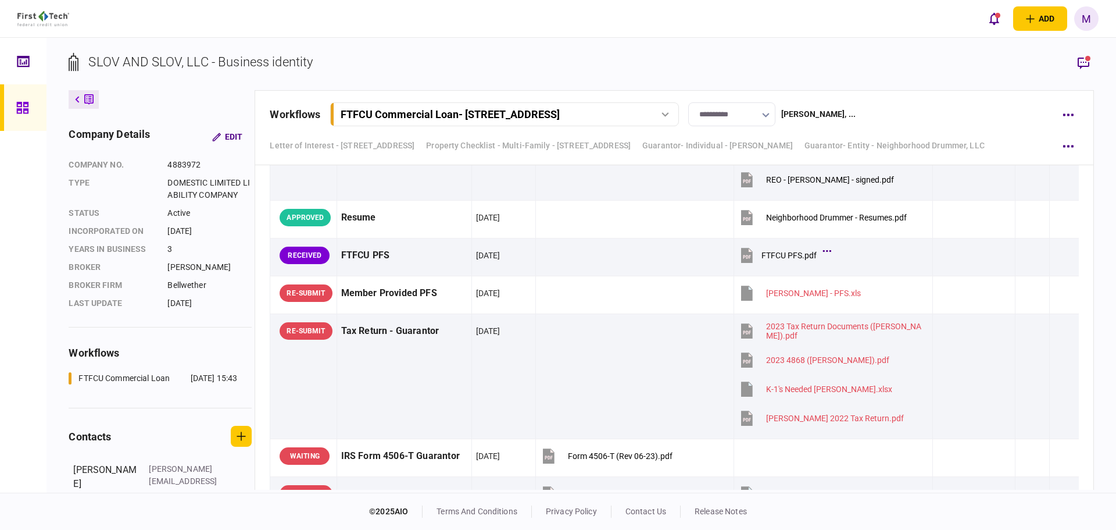
scroll to position [5291, 0]
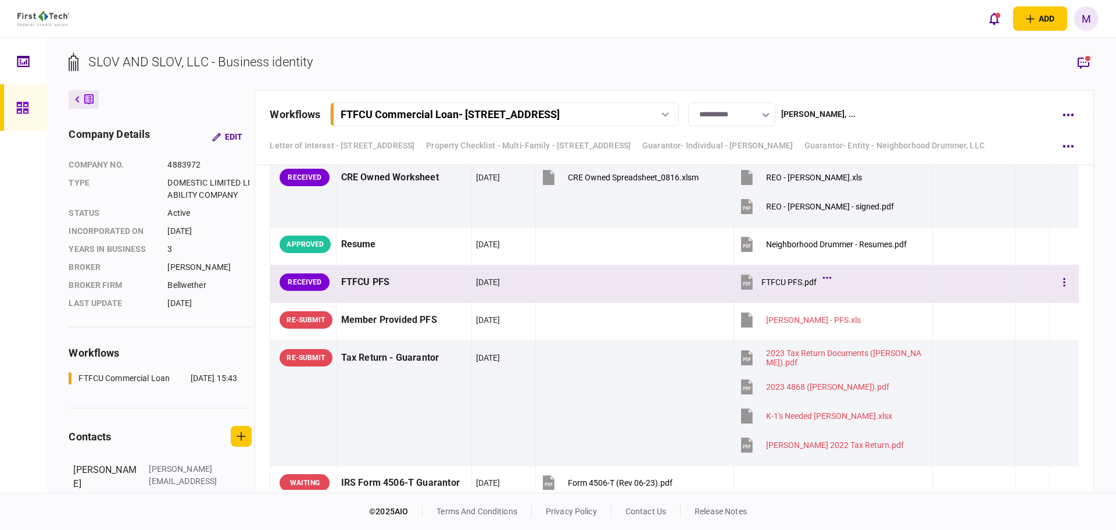
click at [747, 282] on icon at bounding box center [747, 281] width 12 height 15
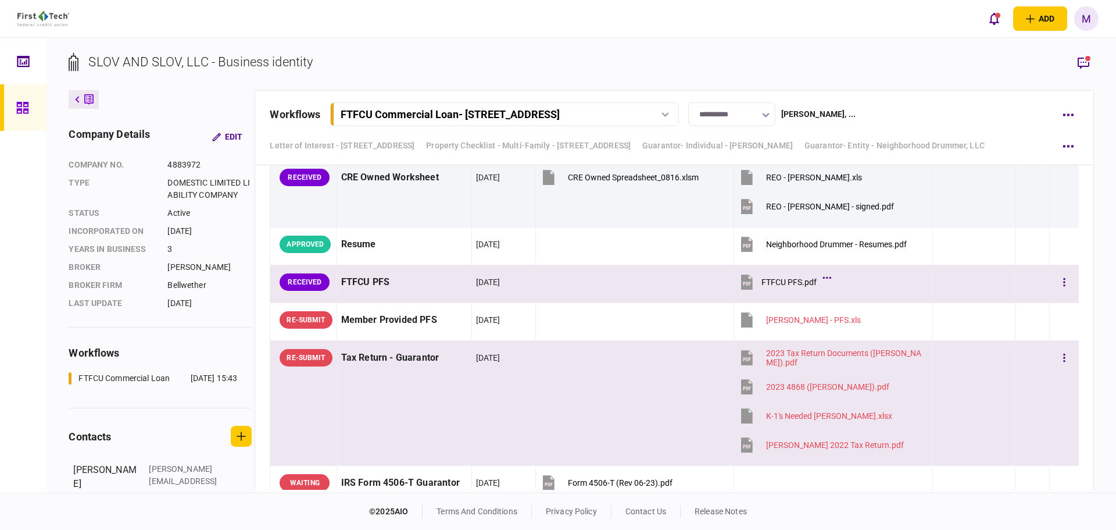
click at [997, 408] on div at bounding box center [974, 416] width 74 height 26
click at [1081, 62] on icon "button" at bounding box center [1084, 63] width 12 height 12
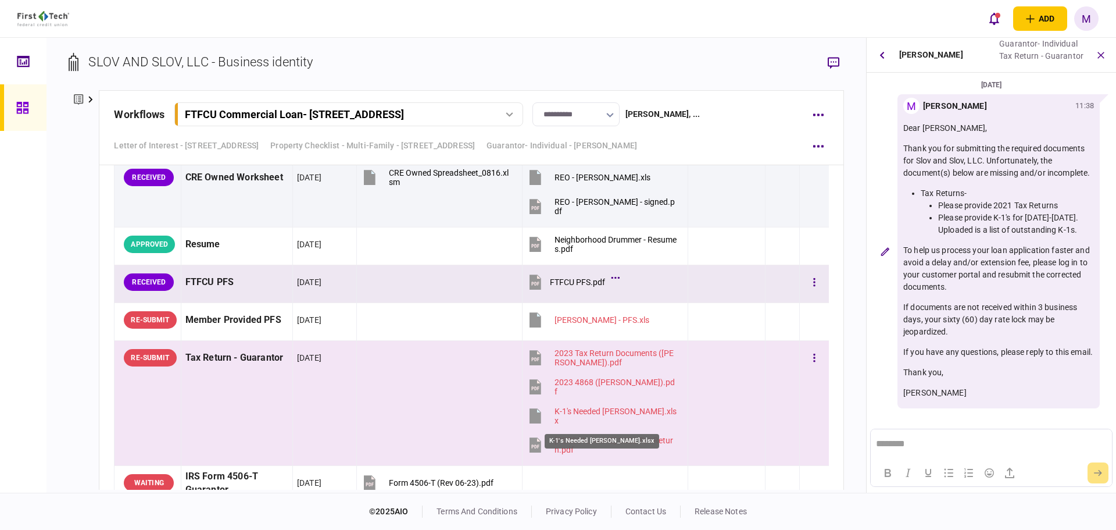
scroll to position [0, 0]
